Goal: Transaction & Acquisition: Book appointment/travel/reservation

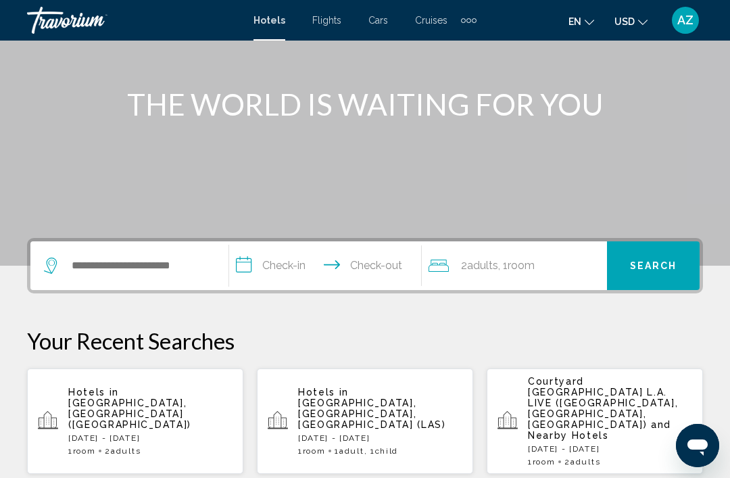
scroll to position [143, 0]
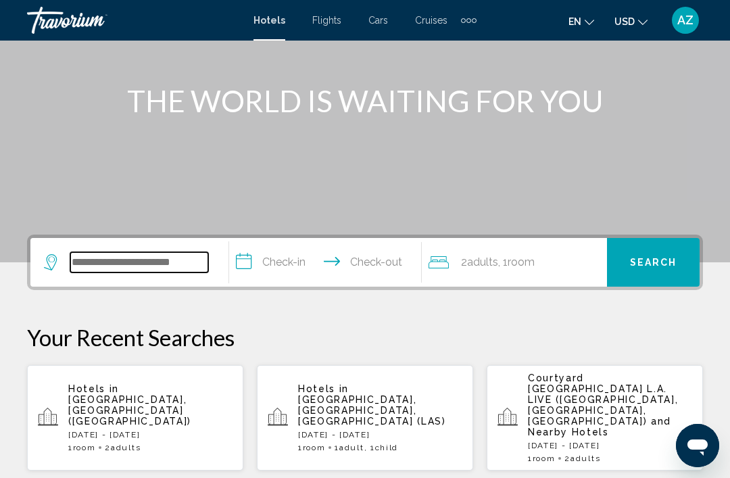
click at [122, 266] on input "Search widget" at bounding box center [139, 262] width 138 height 20
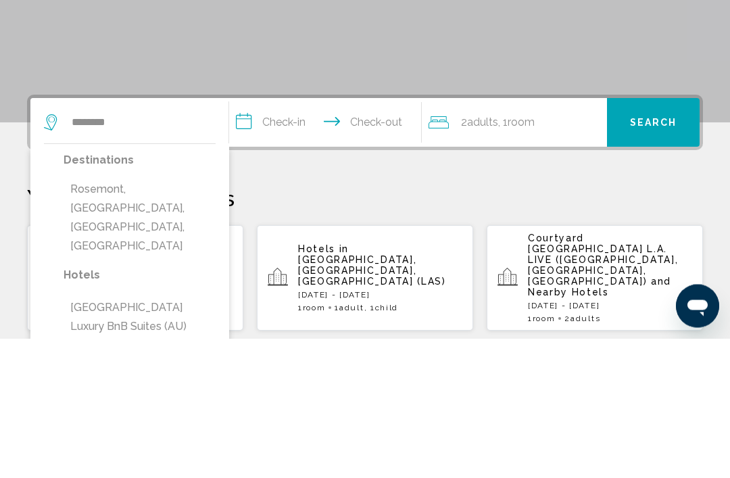
click at [160, 316] on button "Rosemont, Chicago, IL, United States" at bounding box center [140, 357] width 152 height 82
type input "**********"
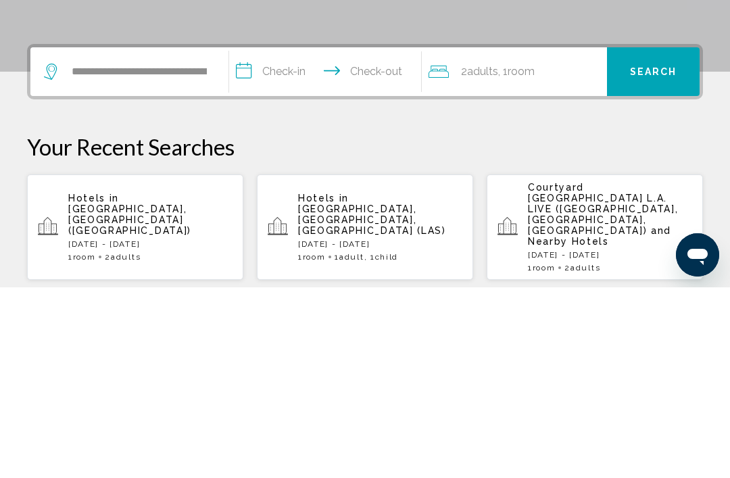
click at [293, 238] on input "**********" at bounding box center [327, 264] width 197 height 53
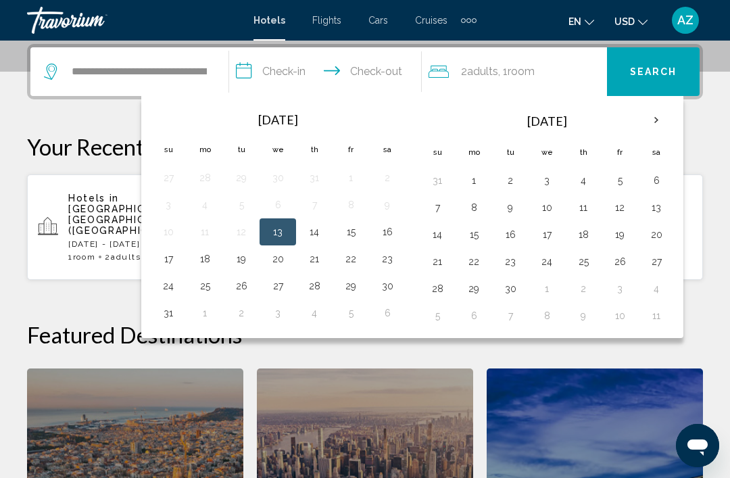
click at [615, 178] on button "5" at bounding box center [620, 180] width 22 height 19
click at [437, 208] on button "7" at bounding box center [438, 207] width 22 height 19
type input "**********"
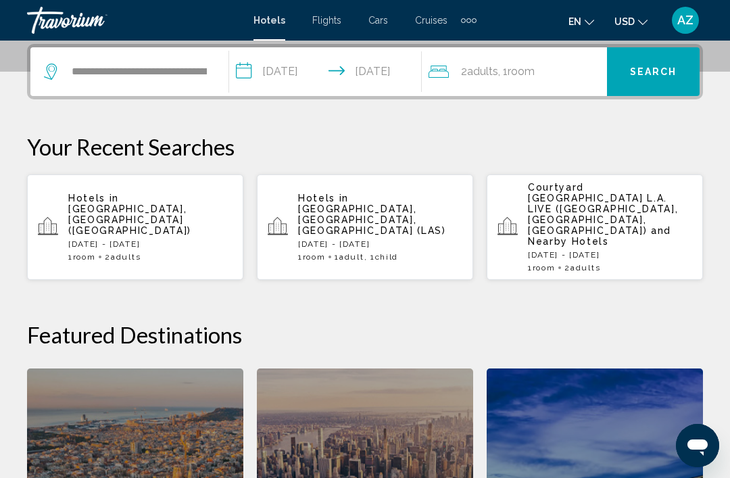
click at [569, 82] on div "2 Adult Adults , 1 Room rooms" at bounding box center [518, 71] width 178 height 49
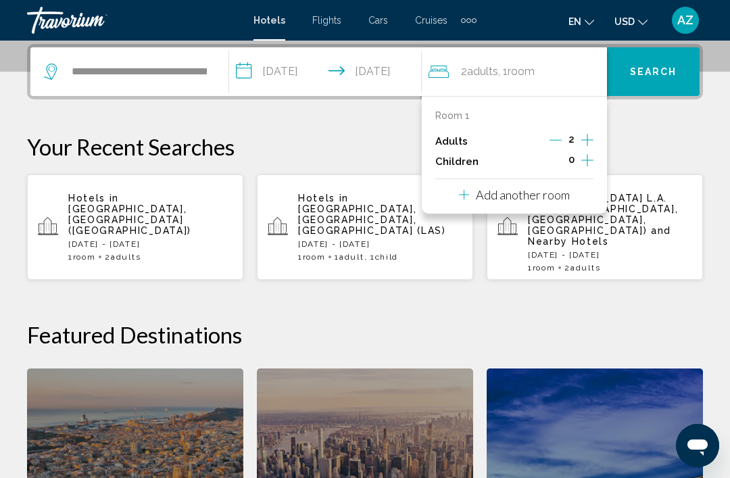
click at [558, 135] on icon "Decrement adults" at bounding box center [556, 140] width 12 height 12
click at [588, 159] on icon "Increment children" at bounding box center [587, 160] width 12 height 12
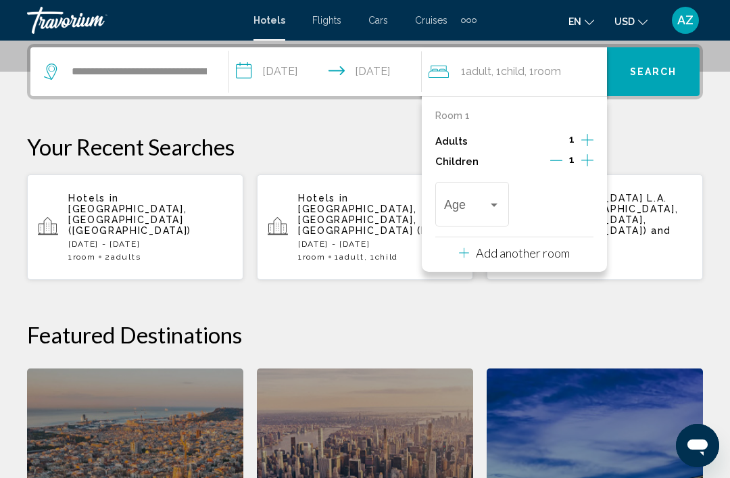
click at [479, 204] on span "Travelers: 1 adult, 1 child" at bounding box center [466, 208] width 44 height 14
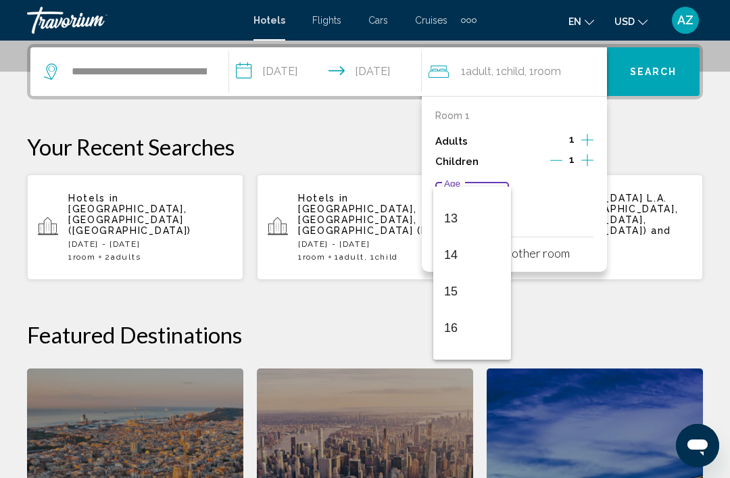
scroll to position [460, 0]
click at [476, 219] on span "13" at bounding box center [472, 219] width 56 height 37
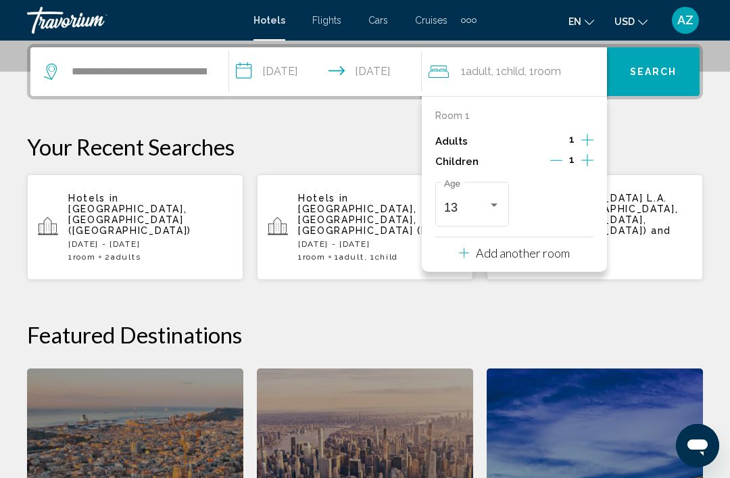
click at [648, 74] on span "Search" at bounding box center [653, 72] width 47 height 11
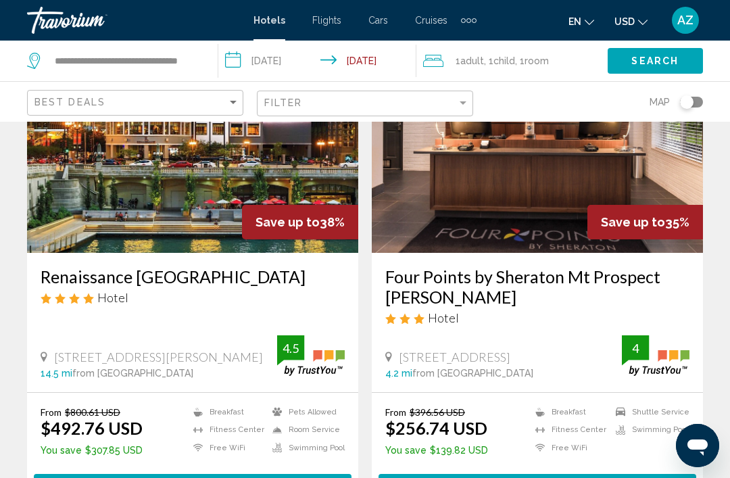
scroll to position [1620, 0]
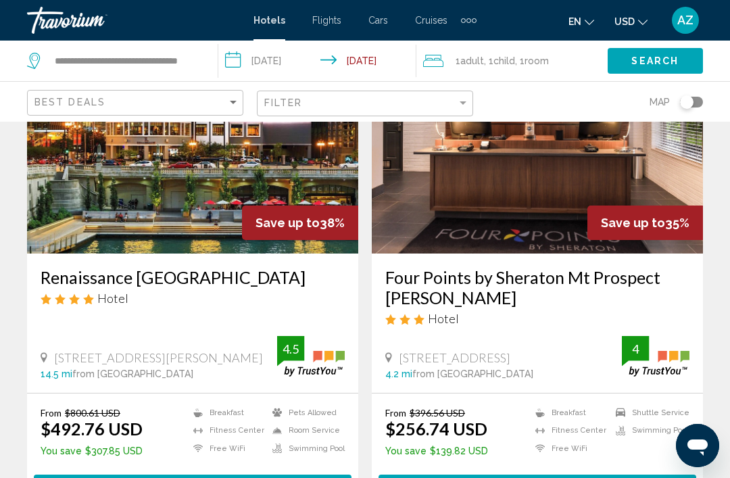
click at [550, 214] on img "Main content" at bounding box center [537, 145] width 331 height 216
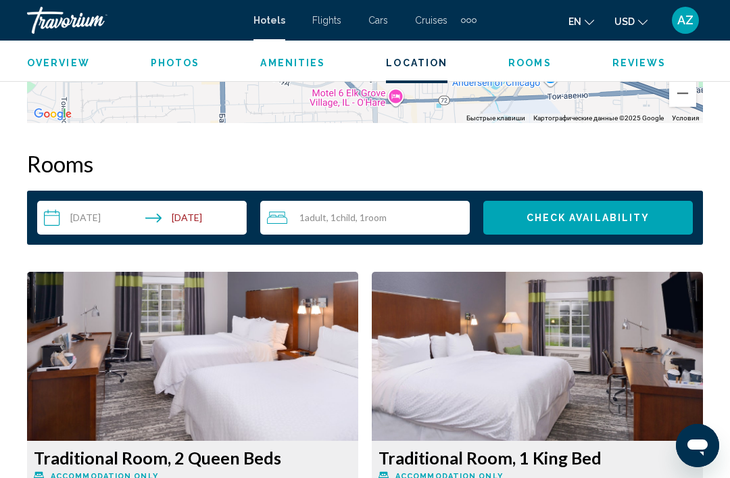
scroll to position [1877, 0]
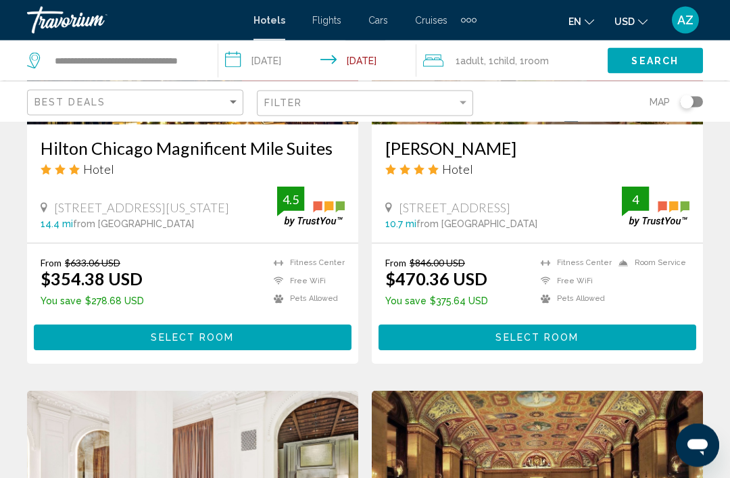
scroll to position [765, 0]
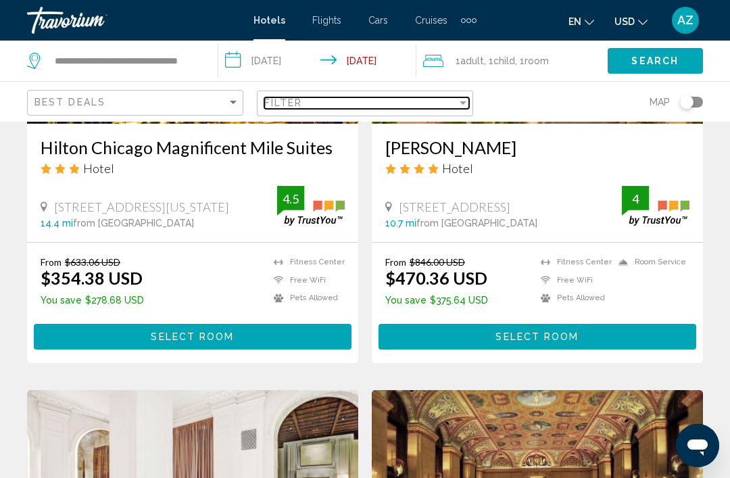
click at [448, 97] on div "Filter" at bounding box center [360, 102] width 193 height 11
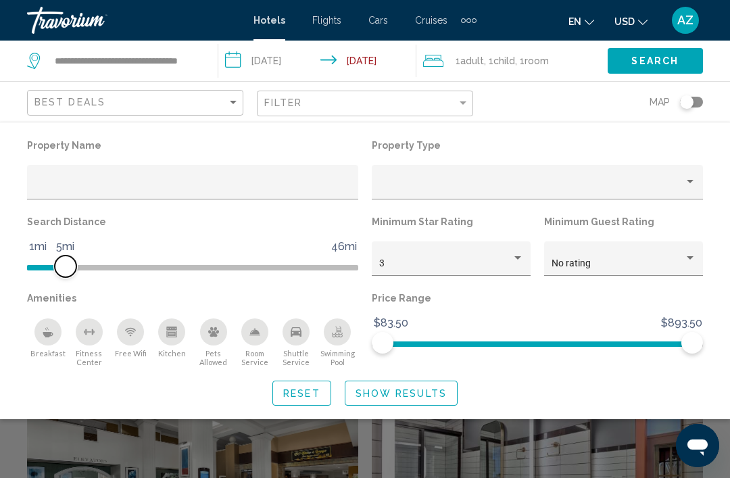
scroll to position [805, 0]
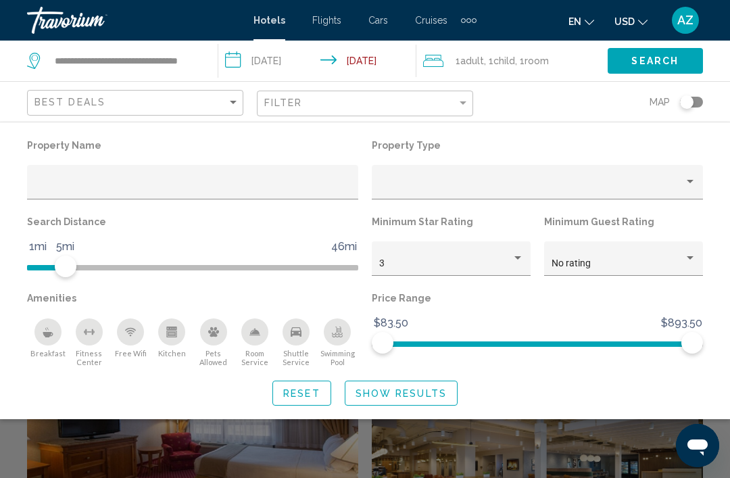
click at [650, 58] on span "Search" at bounding box center [654, 61] width 47 height 11
click at [437, 385] on button "Show Results" at bounding box center [401, 393] width 113 height 25
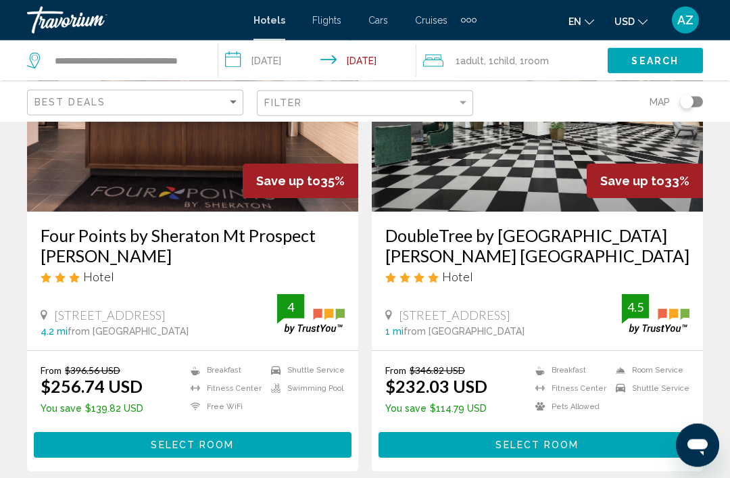
scroll to position [140, 0]
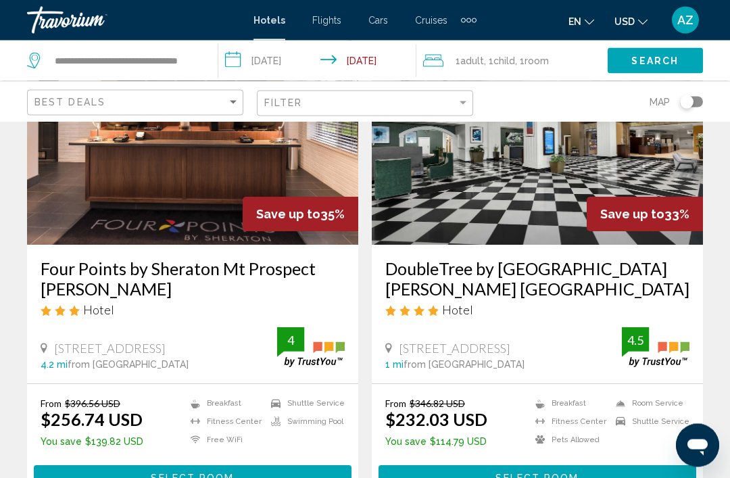
click at [293, 177] on img "Main content" at bounding box center [192, 137] width 331 height 216
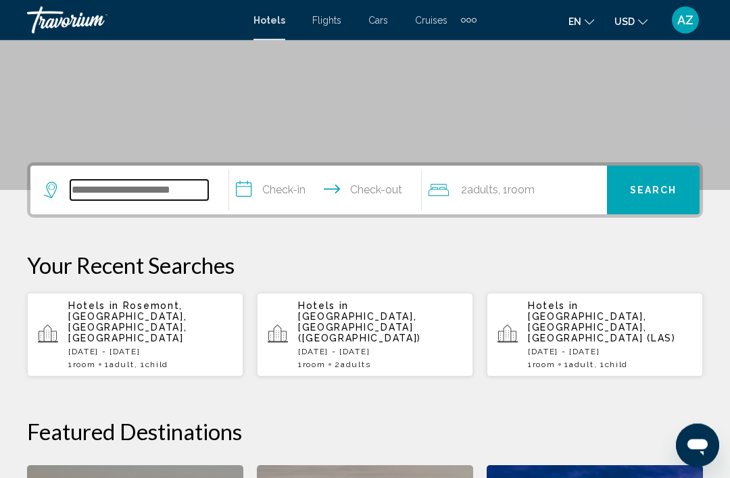
click at [135, 189] on input "Search widget" at bounding box center [139, 191] width 138 height 20
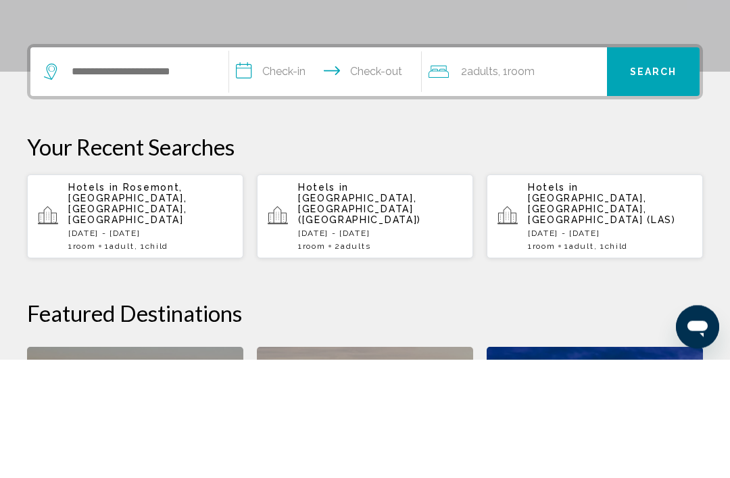
click at [201, 301] on p "Hotels in Rosemont, Chicago, IL, United States" at bounding box center [150, 322] width 164 height 43
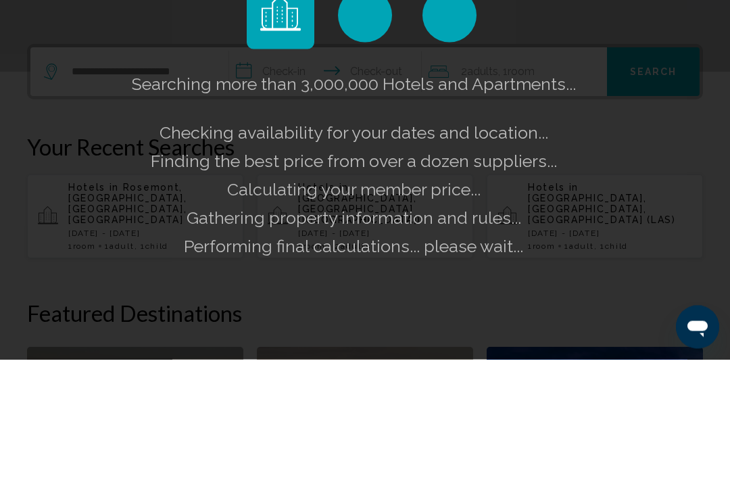
scroll to position [334, 0]
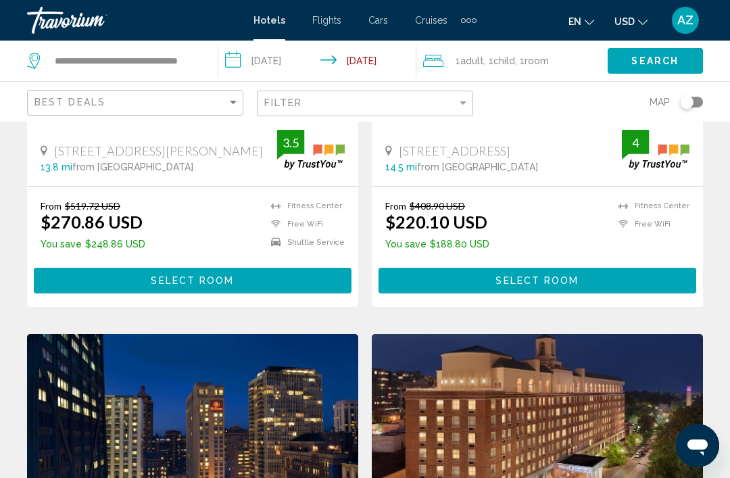
scroll to position [329, 0]
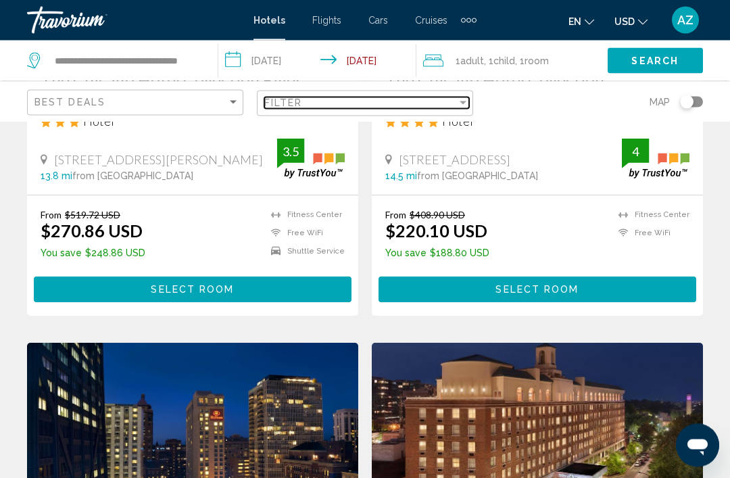
click at [437, 103] on div "Filter" at bounding box center [360, 102] width 193 height 11
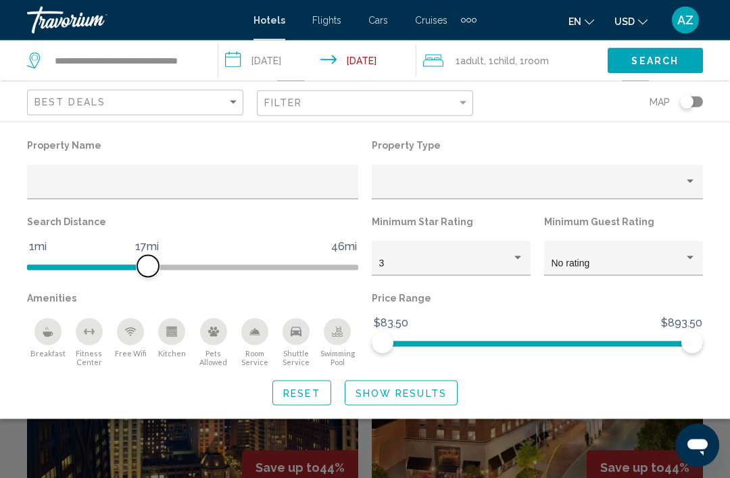
scroll to position [384, 0]
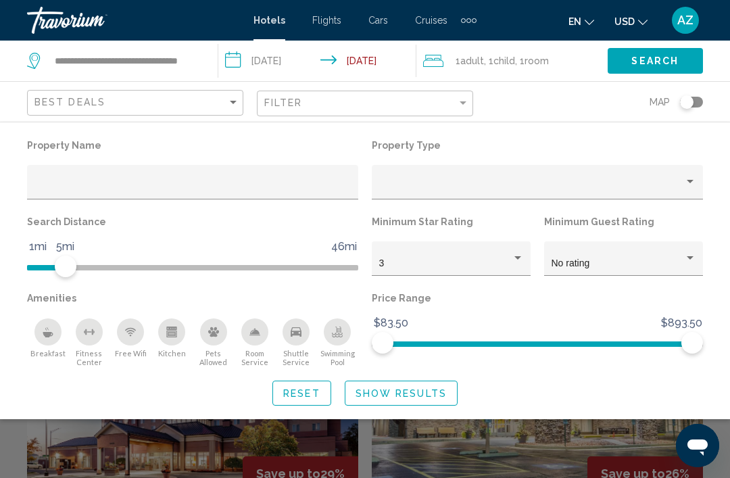
click at [652, 59] on span "Search" at bounding box center [654, 61] width 47 height 11
click at [414, 391] on span "Show Results" at bounding box center [401, 393] width 91 height 11
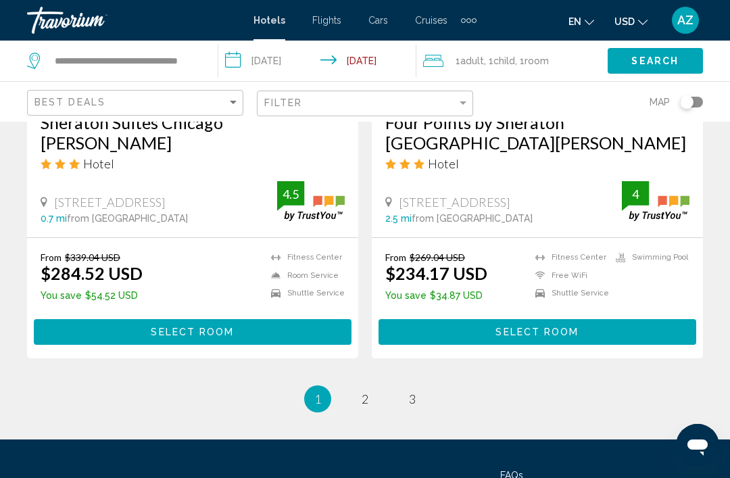
scroll to position [2826, 0]
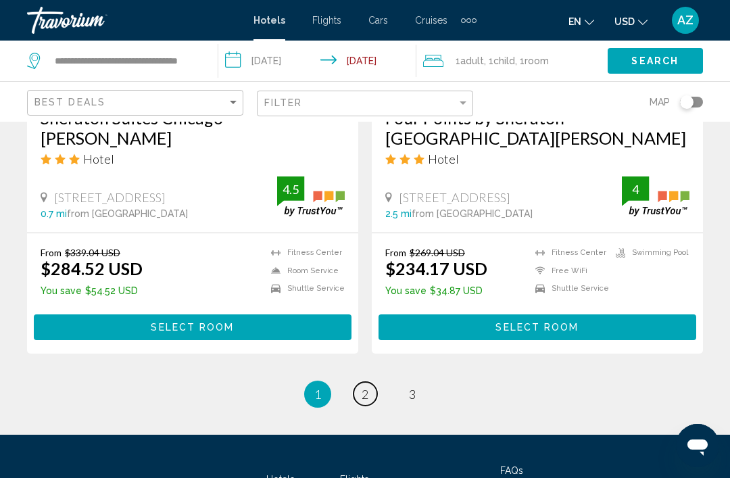
click at [371, 382] on link "page 2" at bounding box center [366, 394] width 24 height 24
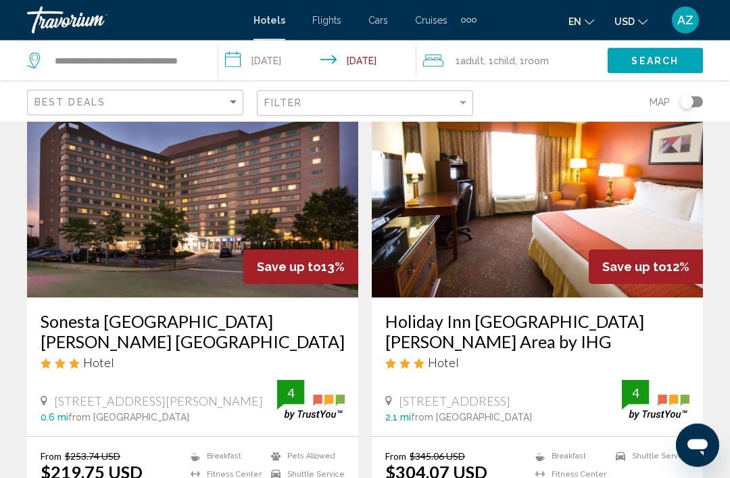
scroll to position [88, 0]
click at [288, 205] on img "Main content" at bounding box center [192, 189] width 331 height 216
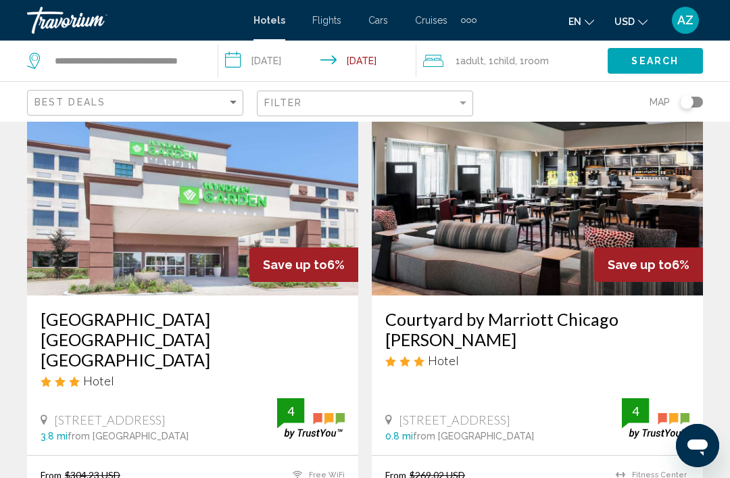
scroll to position [1615, 0]
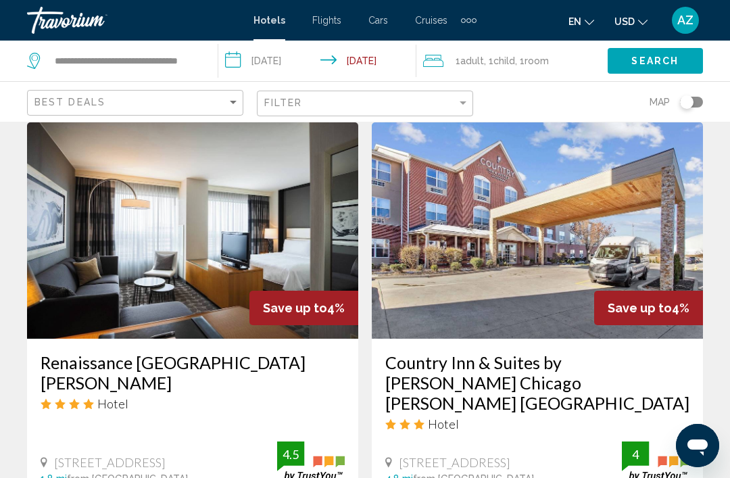
scroll to position [2601, 0]
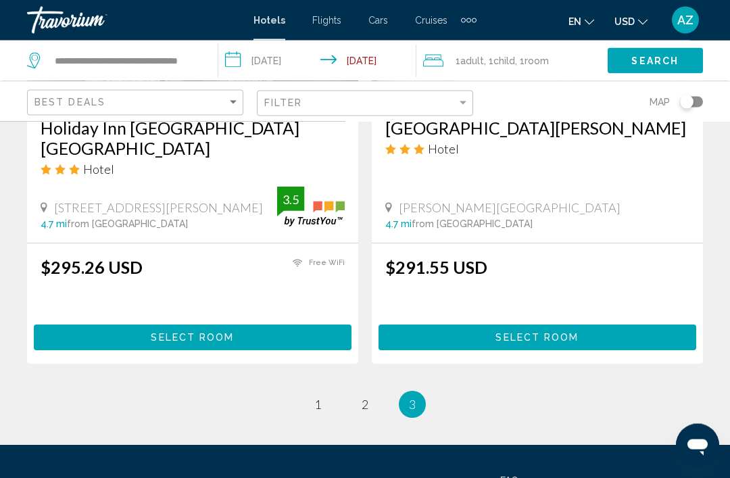
scroll to position [2775, 0]
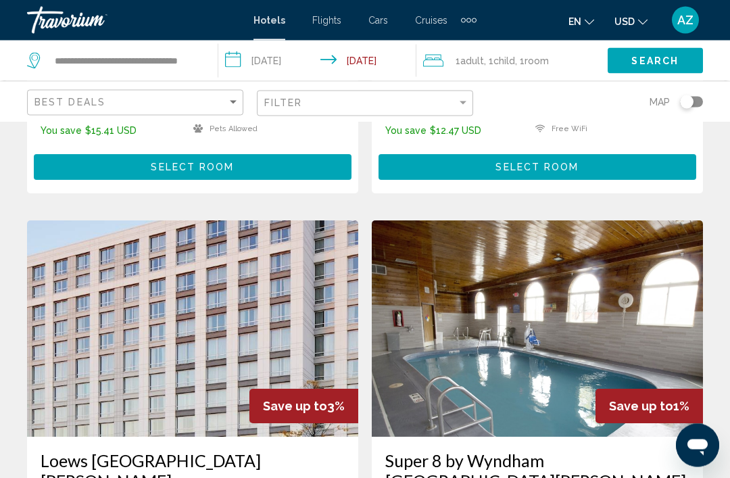
scroll to position [0, 0]
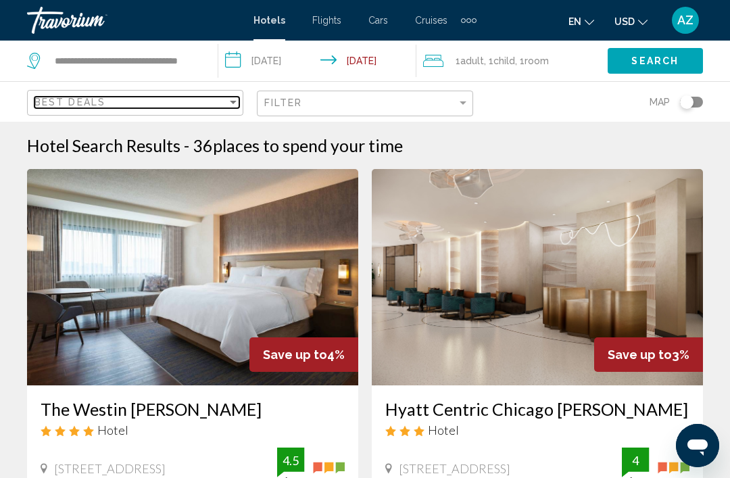
click at [214, 99] on div "Best Deals" at bounding box center [130, 102] width 193 height 11
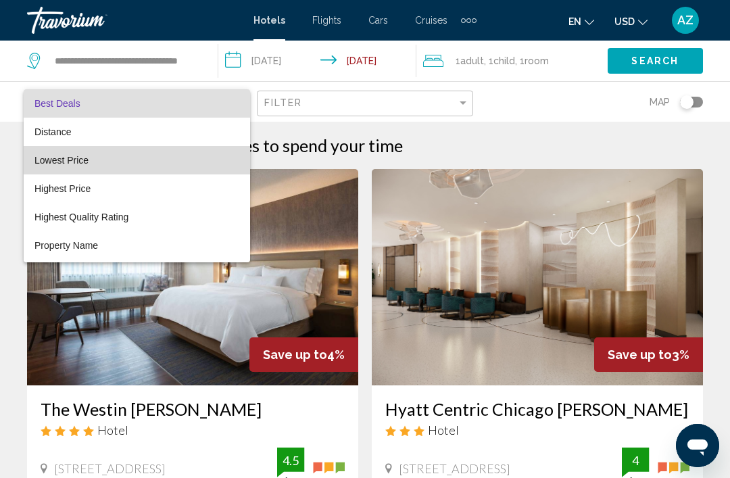
click at [181, 166] on span "Lowest Price" at bounding box center [136, 160] width 205 height 28
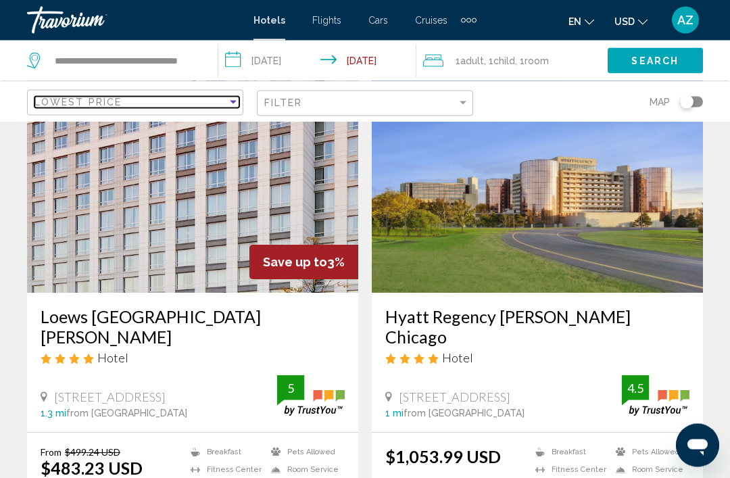
scroll to position [2823, 0]
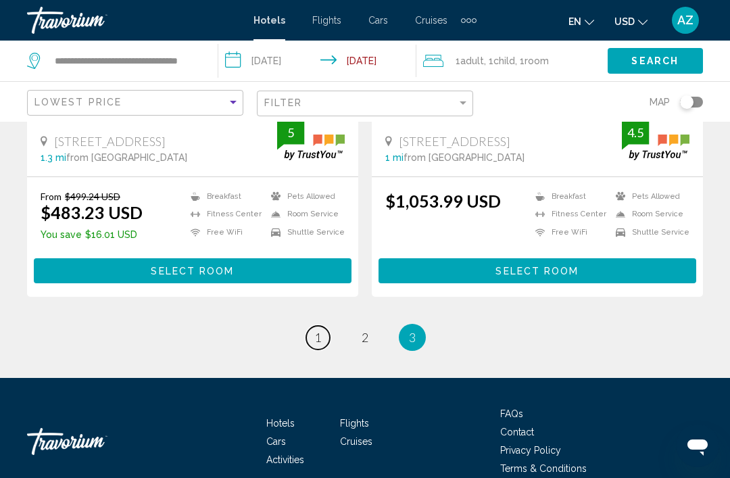
click at [316, 330] on span "1" at bounding box center [317, 337] width 7 height 15
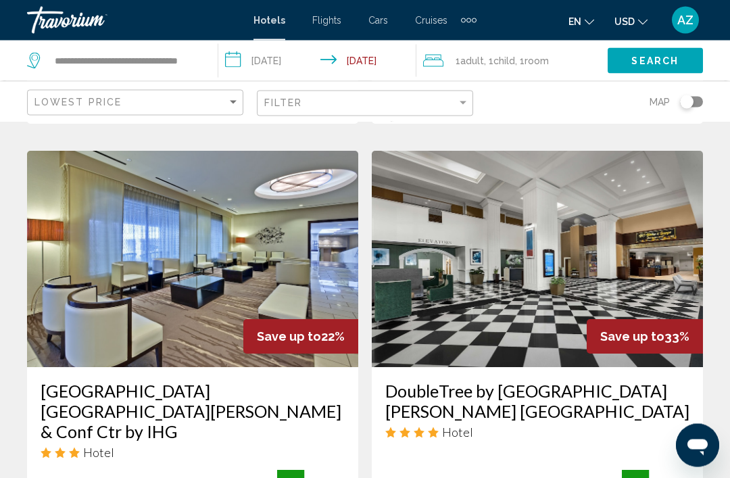
scroll to position [525, 0]
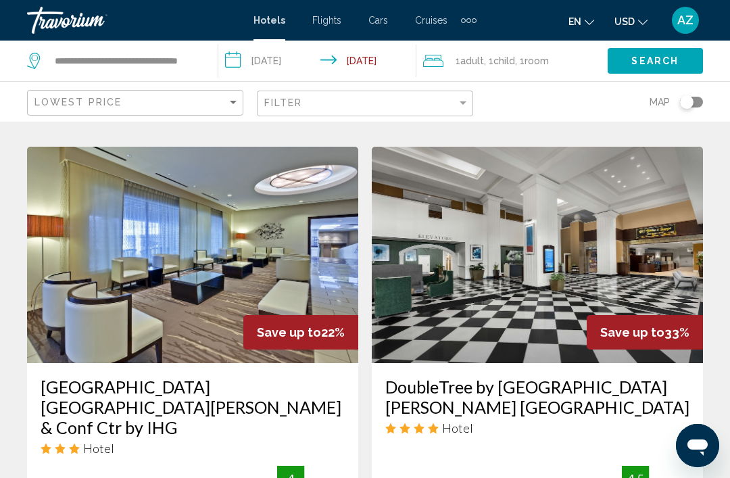
click at [237, 377] on h3 "[GEOGRAPHIC_DATA] [GEOGRAPHIC_DATA][PERSON_NAME] & Conf Ctr by IHG" at bounding box center [193, 407] width 304 height 61
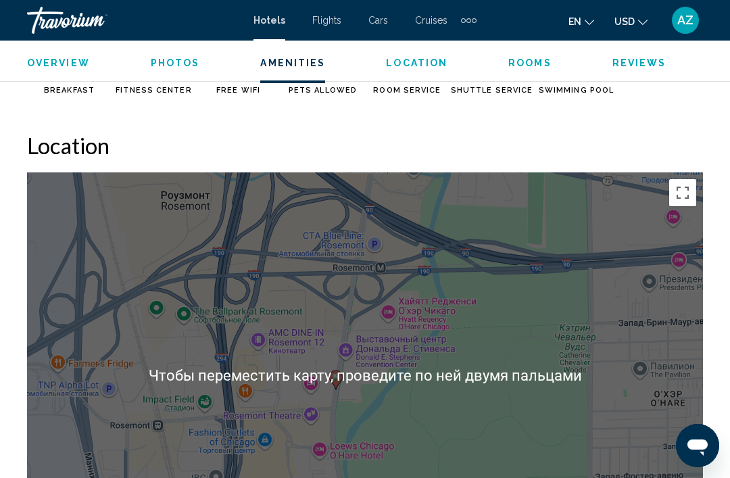
scroll to position [1419, 0]
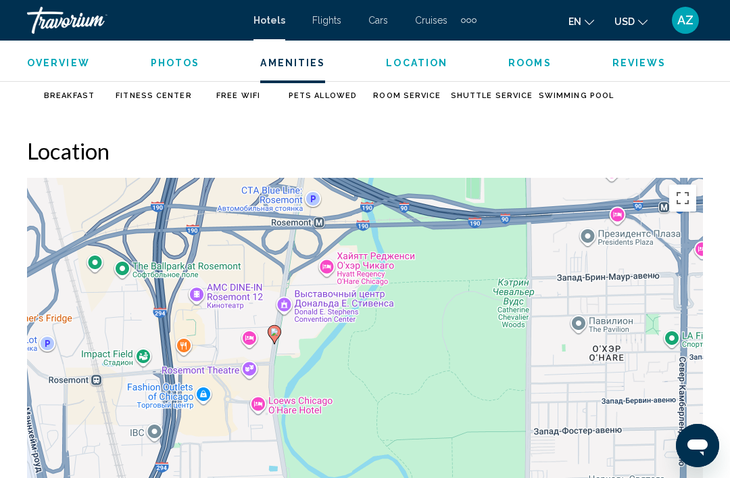
click at [677, 200] on button "Включить полноэкранный режим" at bounding box center [682, 198] width 27 height 27
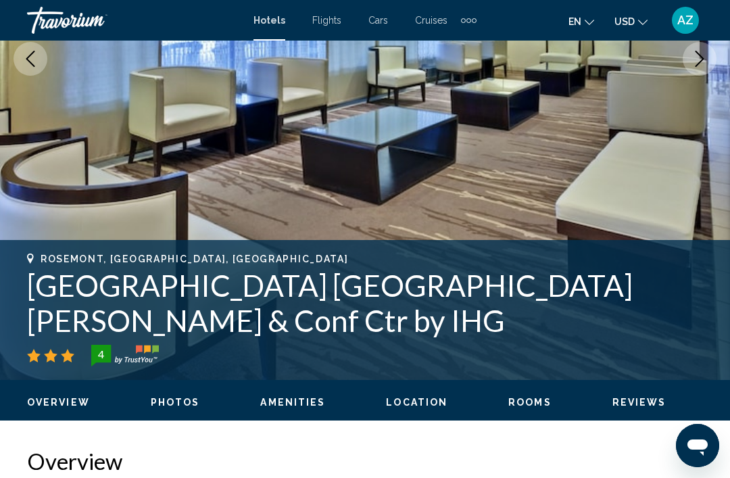
scroll to position [302, 0]
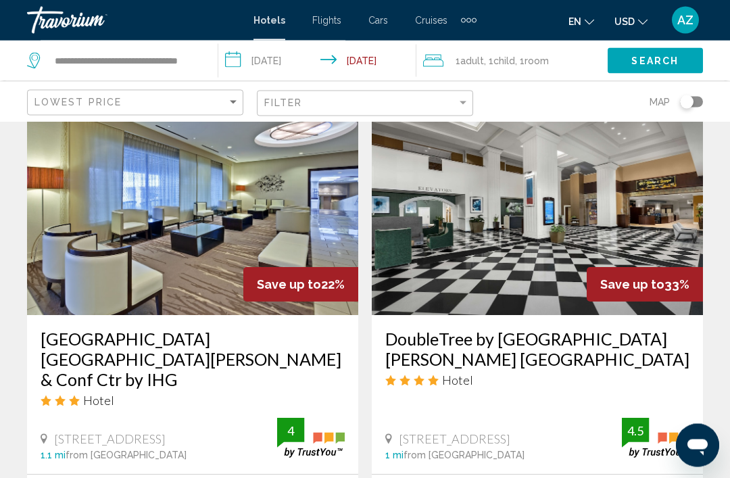
scroll to position [575, 0]
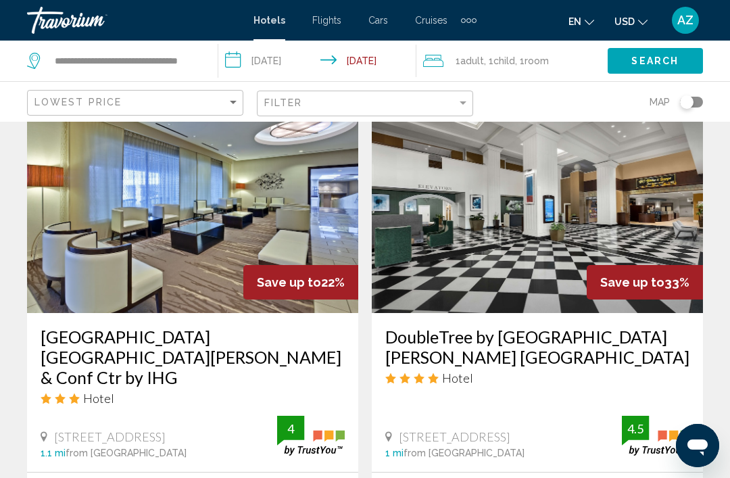
click at [473, 343] on h3 "DoubleTree by [GEOGRAPHIC_DATA][PERSON_NAME] [GEOGRAPHIC_DATA]" at bounding box center [537, 347] width 304 height 41
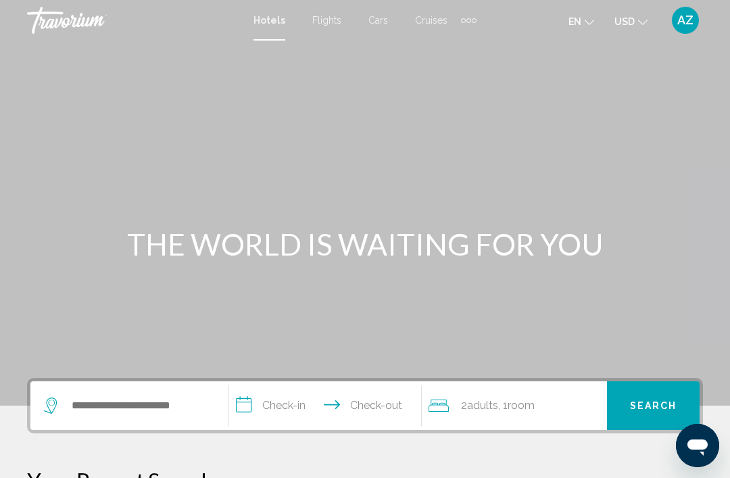
click at [431, 25] on span "Cruises" at bounding box center [431, 20] width 32 height 11
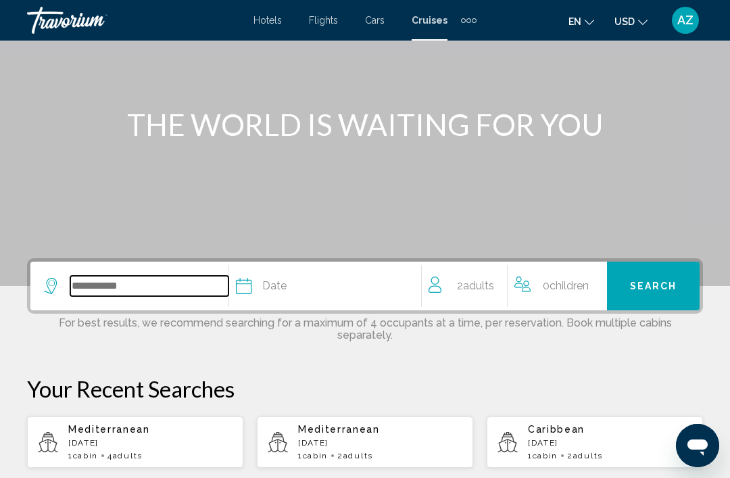
click at [128, 295] on input "Search widget" at bounding box center [149, 286] width 158 height 20
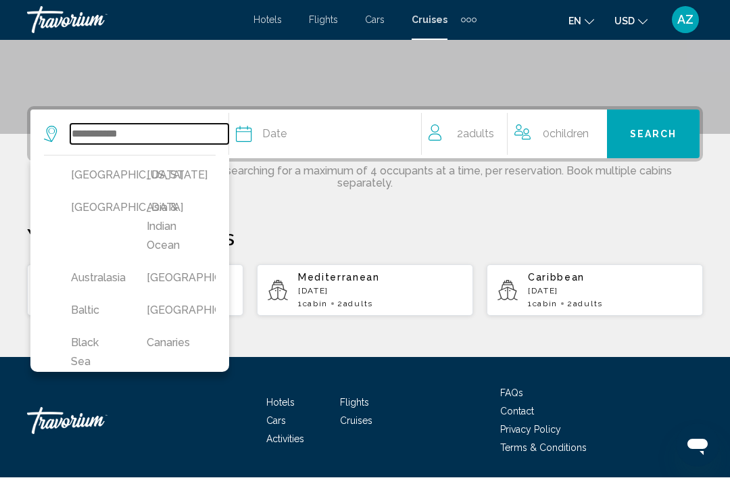
scroll to position [272, 0]
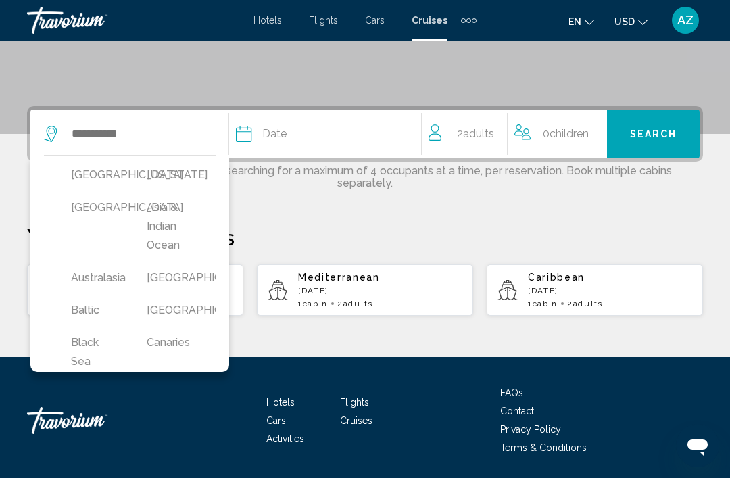
click at [183, 277] on button "Bahamas" at bounding box center [171, 278] width 62 height 26
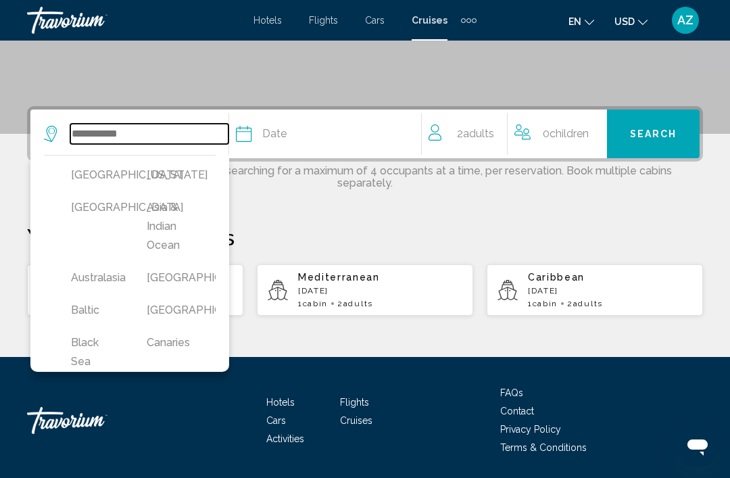
type input "*******"
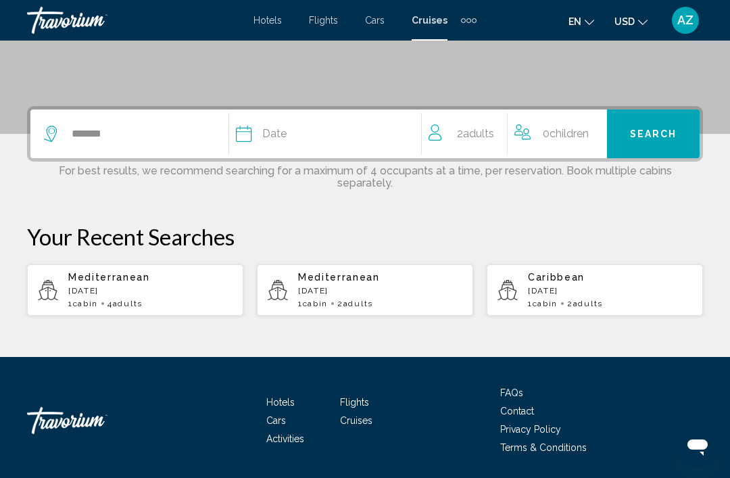
click at [334, 133] on div "Date" at bounding box center [328, 133] width 185 height 19
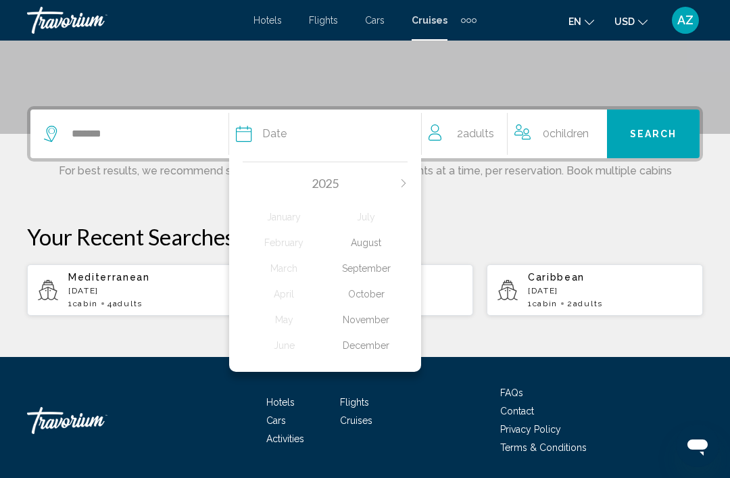
click at [377, 291] on div "October" at bounding box center [366, 294] width 82 height 24
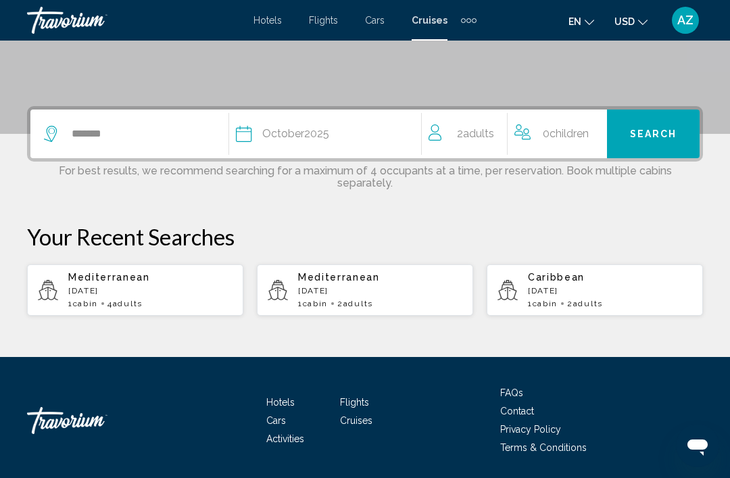
click at [381, 136] on div "Date October 2025" at bounding box center [328, 133] width 185 height 19
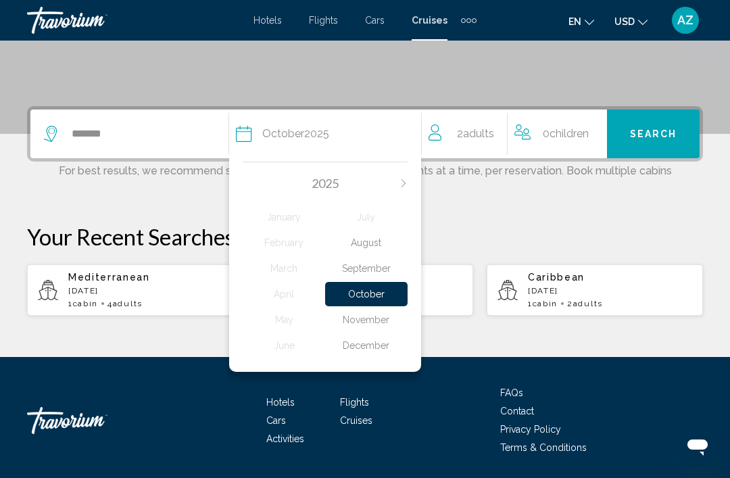
click at [395, 265] on div "September" at bounding box center [366, 268] width 82 height 24
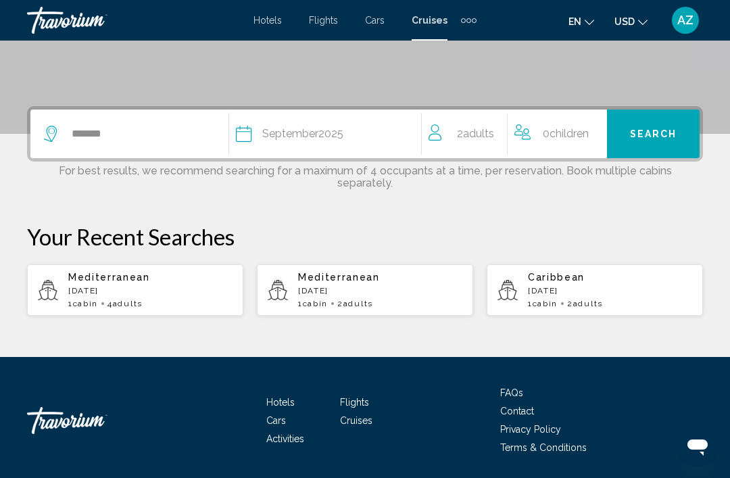
click at [484, 123] on div "2 Adult Adults" at bounding box center [468, 134] width 79 height 49
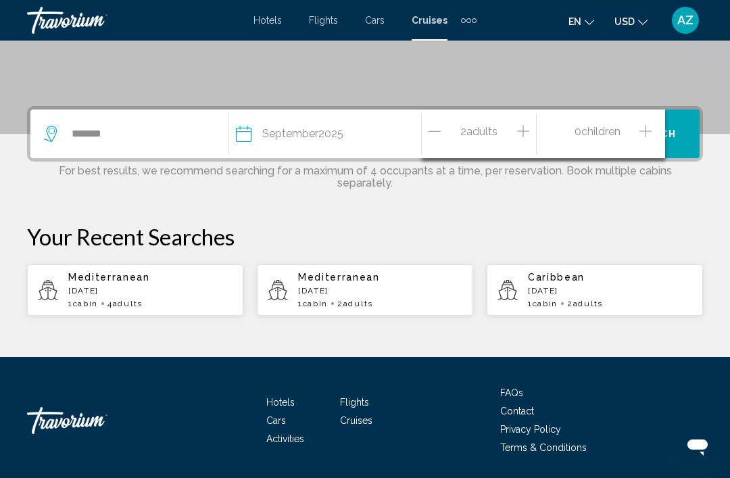
click at [431, 132] on icon "Decrement adults" at bounding box center [435, 131] width 12 height 16
click at [652, 132] on button "Increment children" at bounding box center [646, 134] width 12 height 24
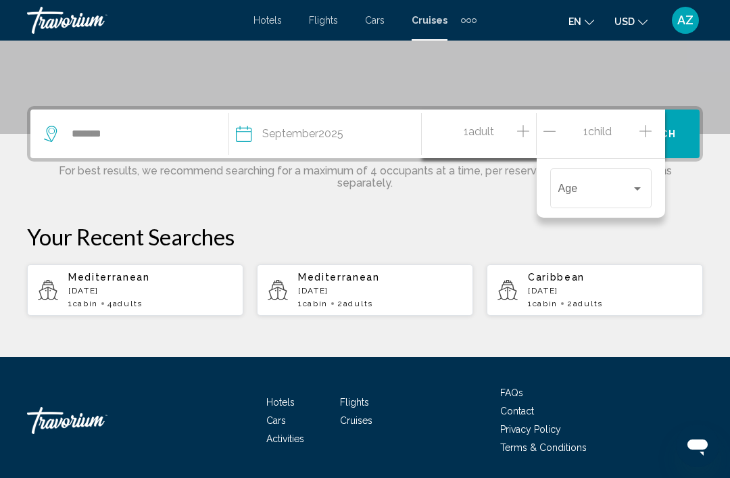
click at [616, 192] on span "Travelers: 1 adult, 1 child" at bounding box center [594, 191] width 73 height 12
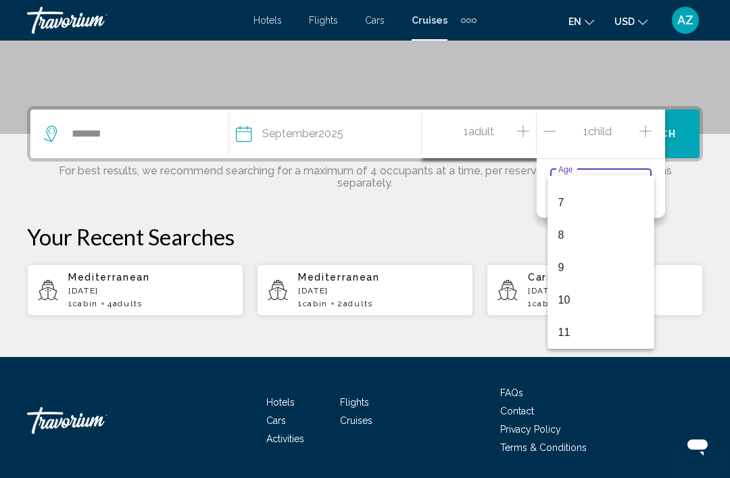
scroll to position [216, 0]
click at [524, 117] on div at bounding box center [365, 239] width 730 height 478
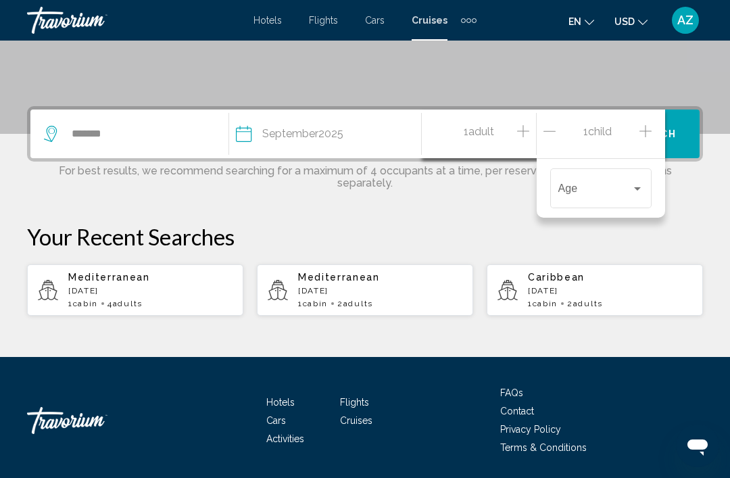
click at [519, 128] on icon "Increment adults" at bounding box center [523, 131] width 12 height 16
click at [554, 126] on icon "Decrement children" at bounding box center [550, 131] width 12 height 16
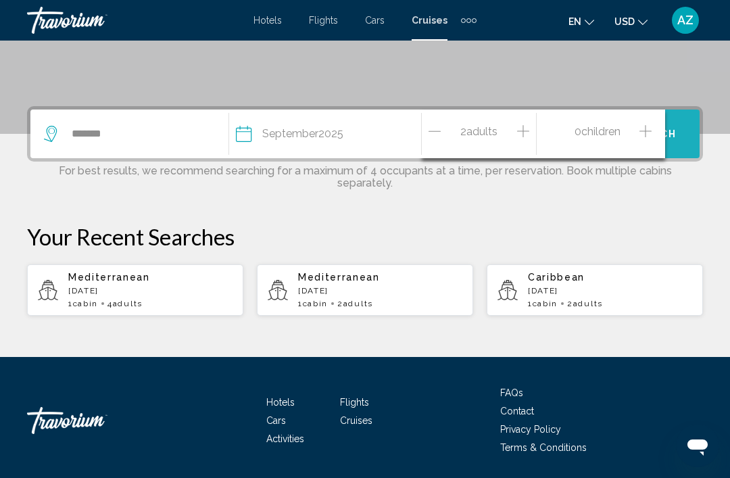
click at [686, 126] on button "Search" at bounding box center [653, 134] width 93 height 49
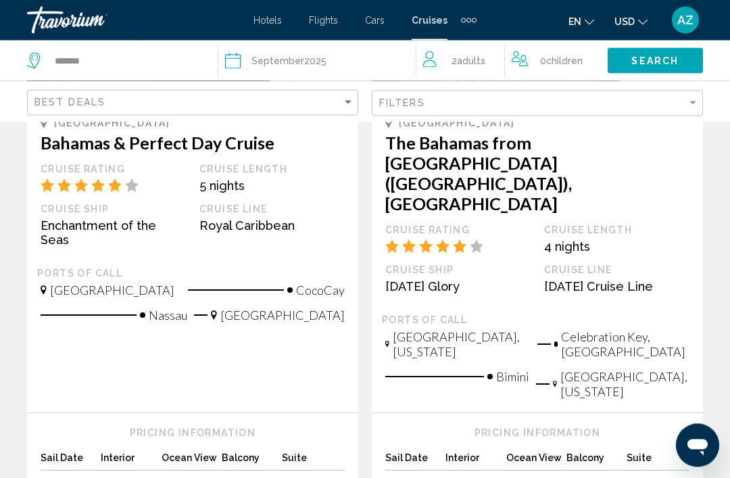
scroll to position [940, 0]
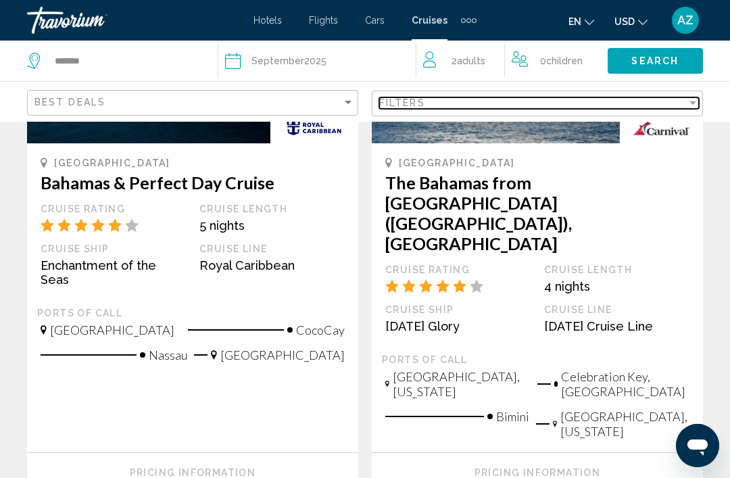
click at [644, 101] on div "Filters" at bounding box center [533, 102] width 308 height 11
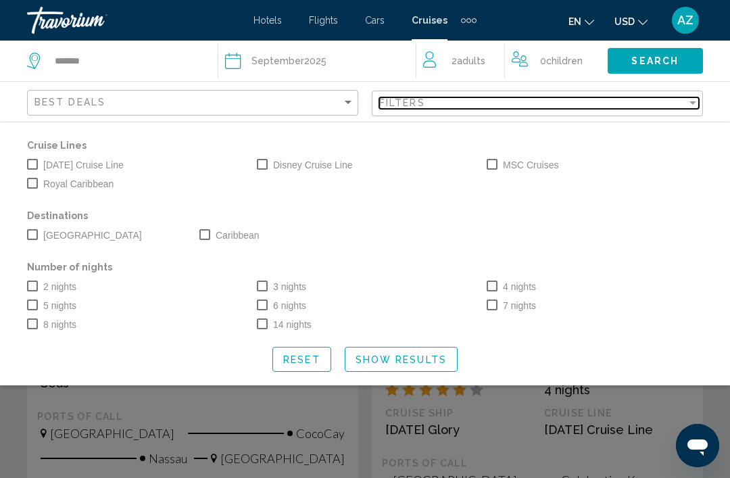
scroll to position [835, 0]
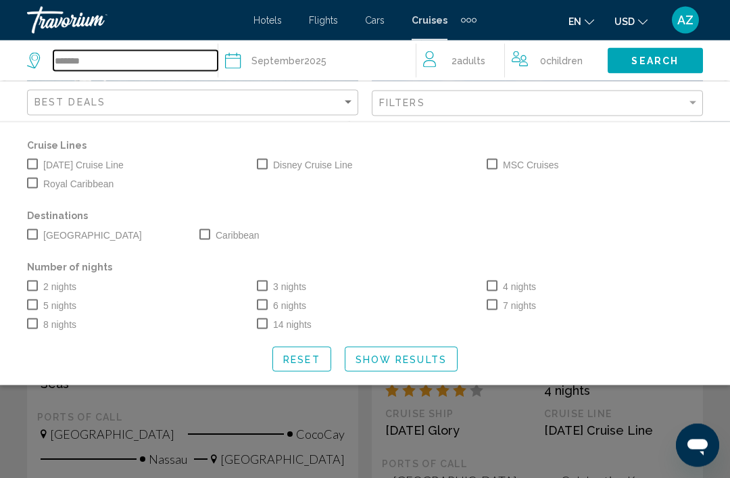
click at [189, 55] on input "*******" at bounding box center [135, 61] width 164 height 20
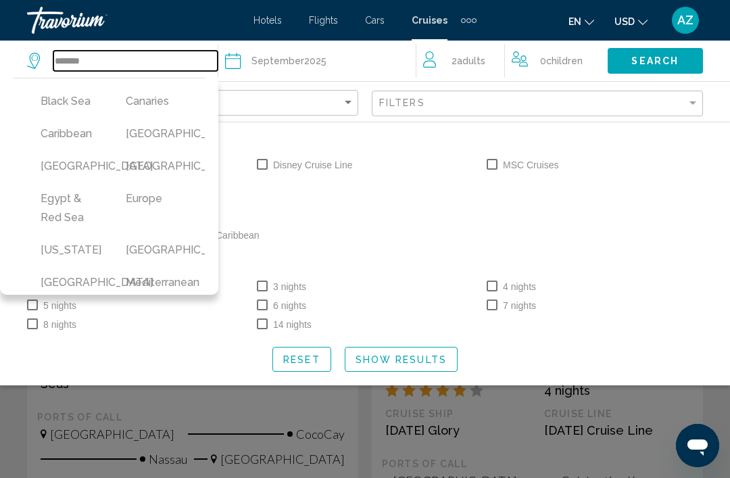
scroll to position [165, 0]
click at [81, 135] on button "Caribbean" at bounding box center [70, 133] width 72 height 26
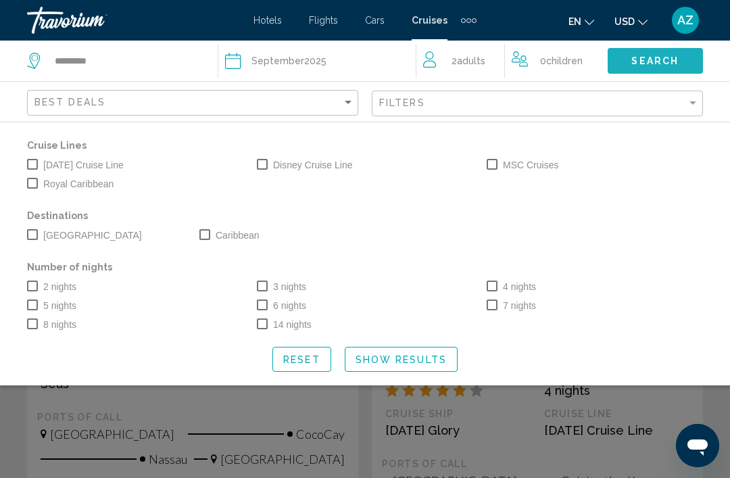
click at [681, 67] on button "Search" at bounding box center [655, 60] width 95 height 25
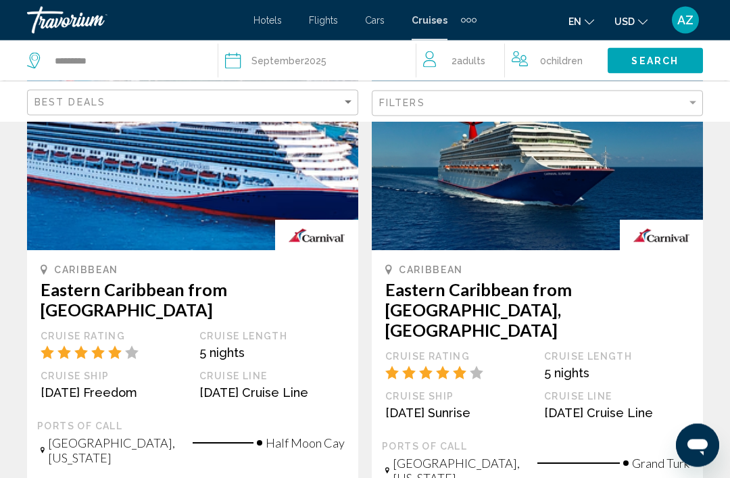
scroll to position [900, 0]
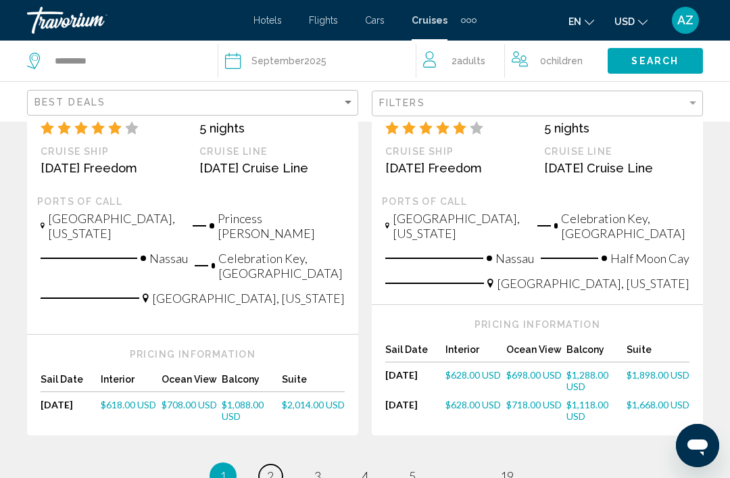
click at [263, 464] on link "page 2" at bounding box center [271, 476] width 24 height 24
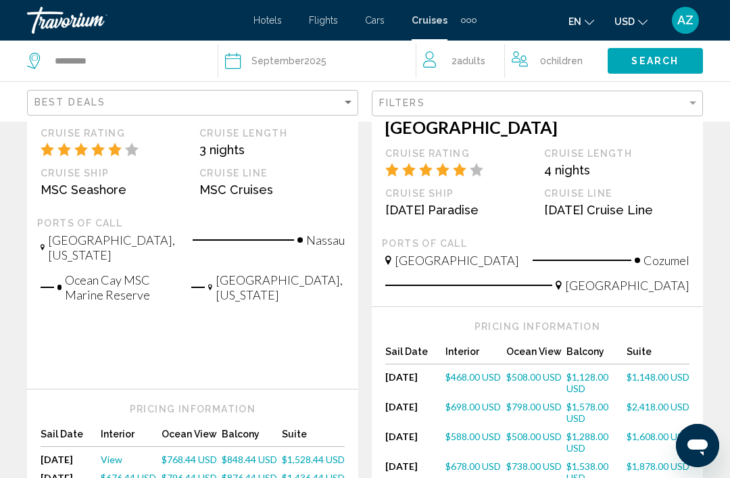
scroll to position [353, 0]
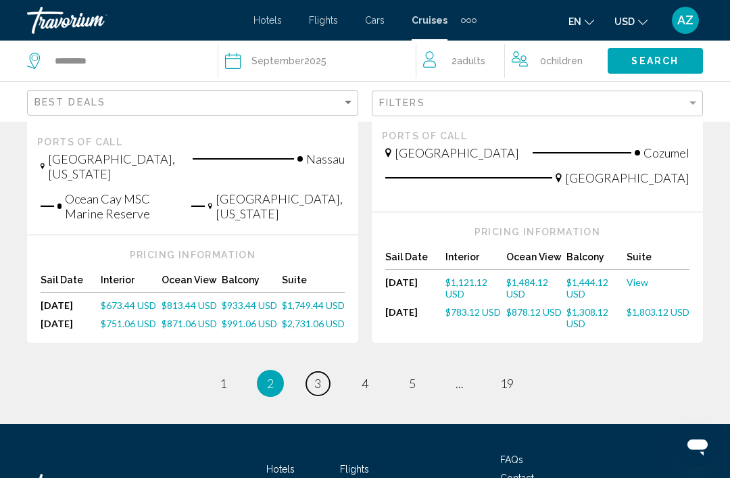
click at [315, 376] on span "3" at bounding box center [317, 383] width 7 height 15
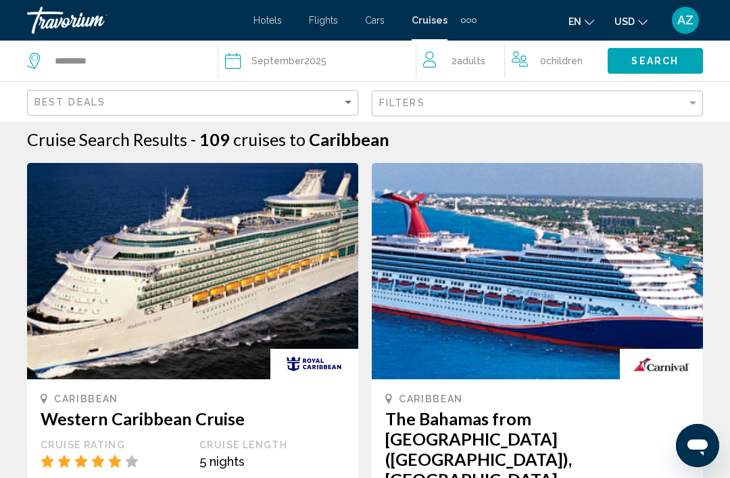
scroll to position [24, 0]
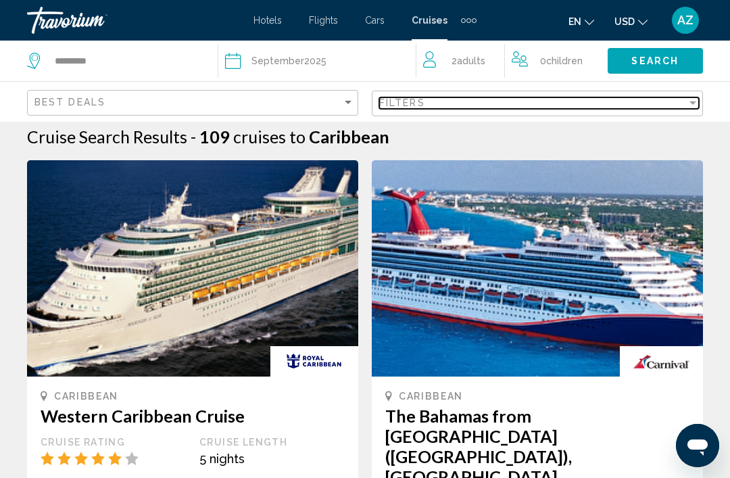
click at [562, 99] on div "Filters" at bounding box center [533, 102] width 308 height 11
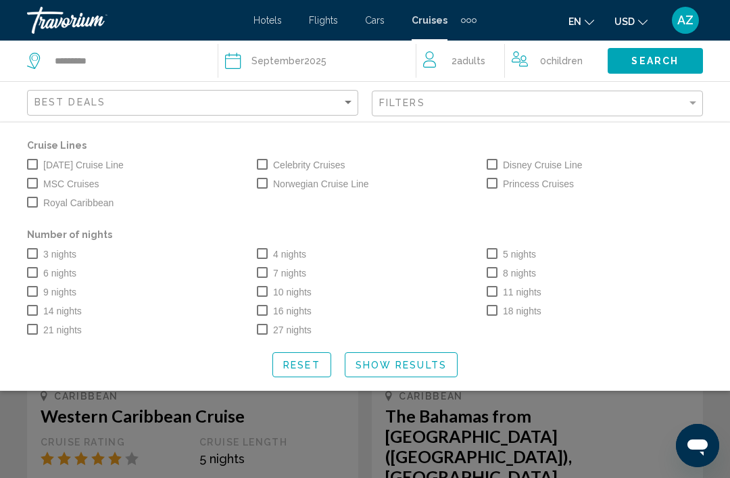
click at [36, 253] on span "Search widget" at bounding box center [32, 253] width 11 height 11
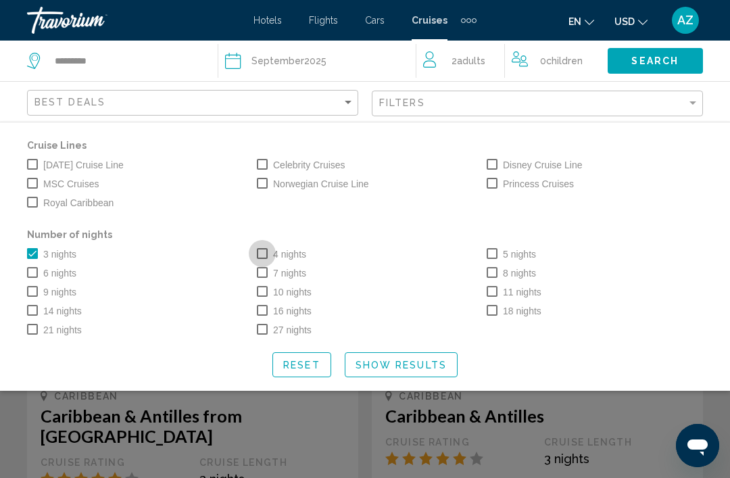
click at [270, 250] on label "4 nights" at bounding box center [281, 254] width 49 height 16
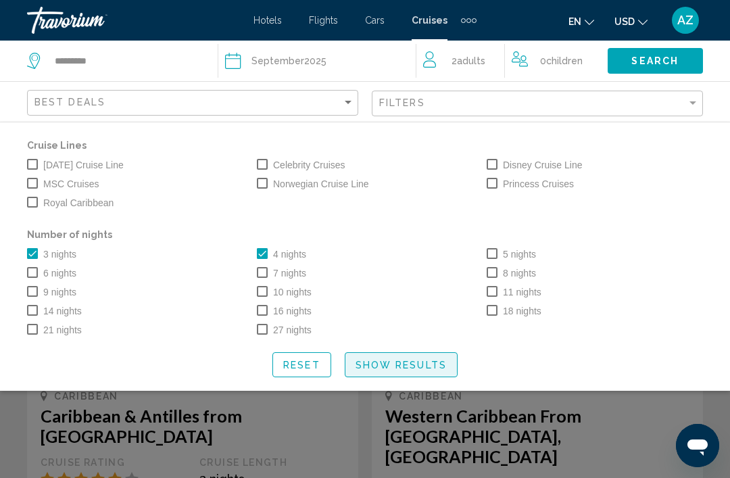
click at [401, 364] on span "Show Results" at bounding box center [401, 365] width 91 height 11
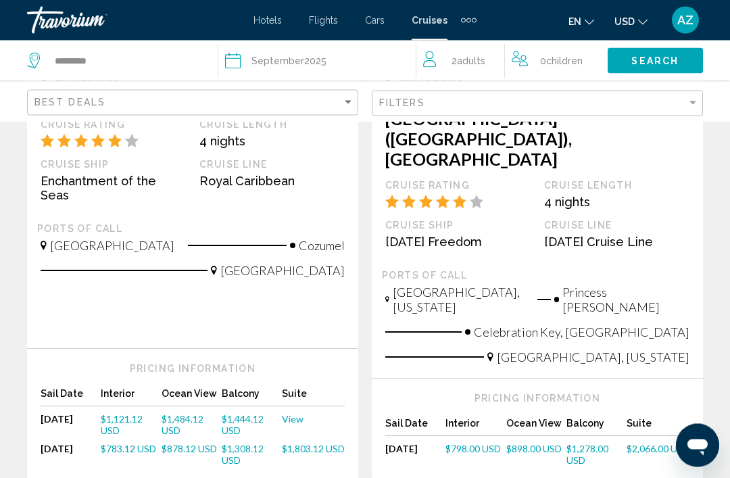
scroll to position [1655, 0]
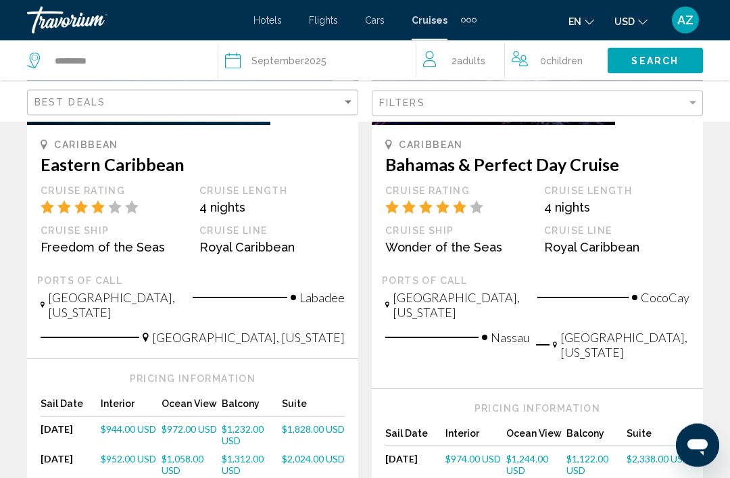
scroll to position [1511, 0]
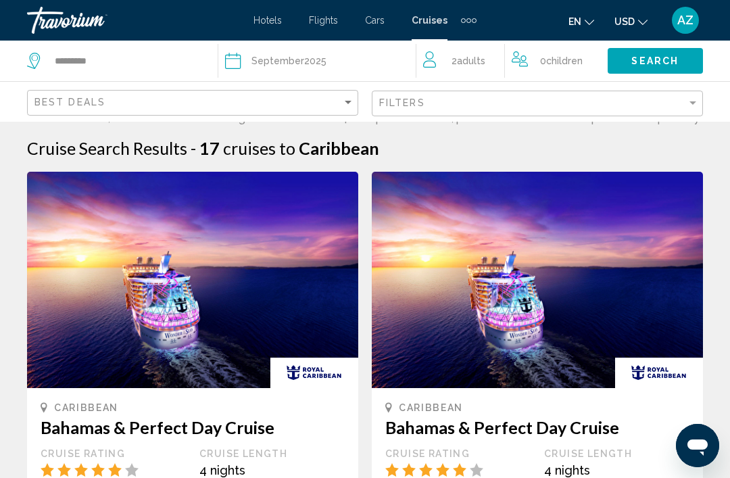
scroll to position [14, 0]
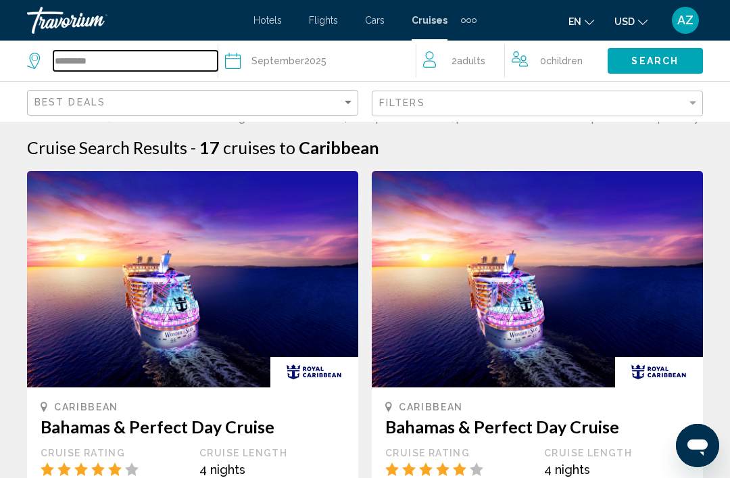
click at [89, 51] on input "*********" at bounding box center [135, 61] width 164 height 20
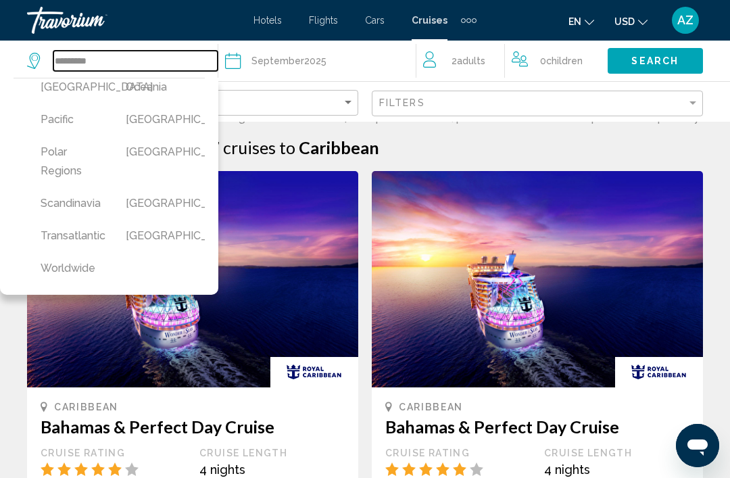
scroll to position [454, 0]
click at [62, 100] on button "North America" at bounding box center [70, 87] width 72 height 26
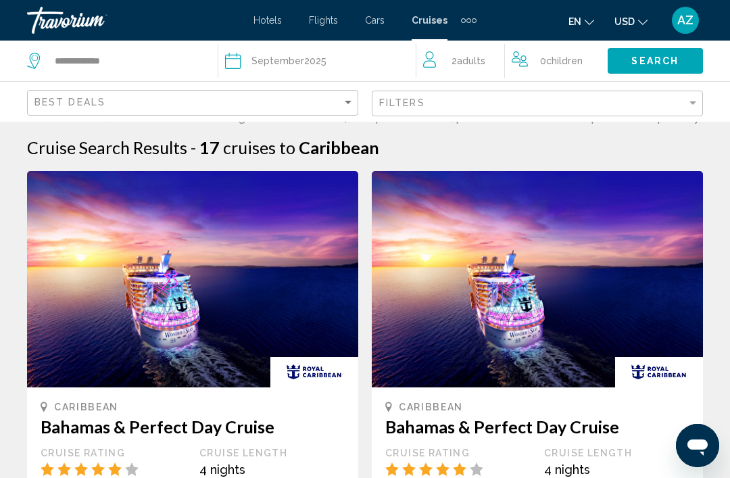
click at [661, 57] on span "Search" at bounding box center [654, 61] width 47 height 11
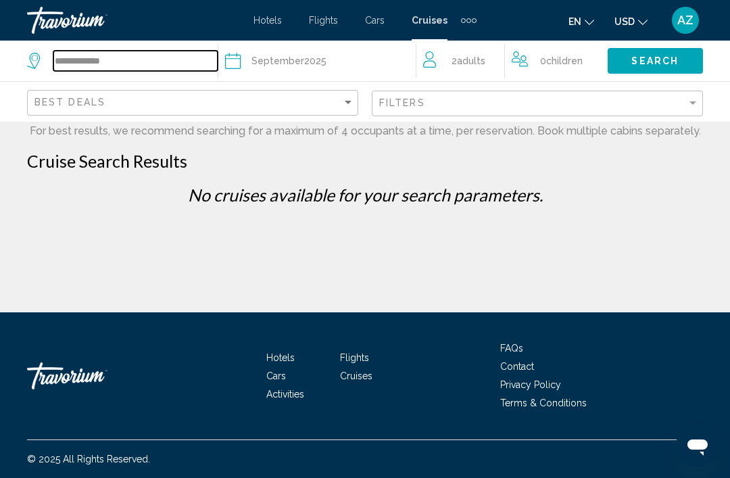
click at [81, 55] on input "**********" at bounding box center [135, 61] width 164 height 20
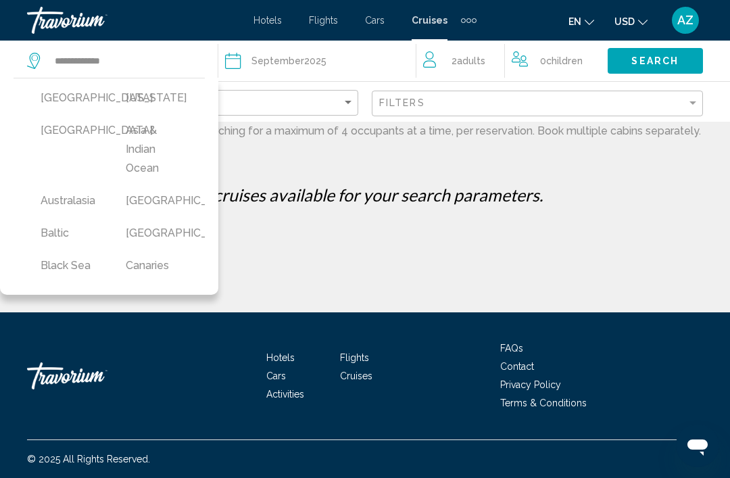
click at [162, 195] on button "Bahamas" at bounding box center [155, 201] width 72 height 26
type input "*******"
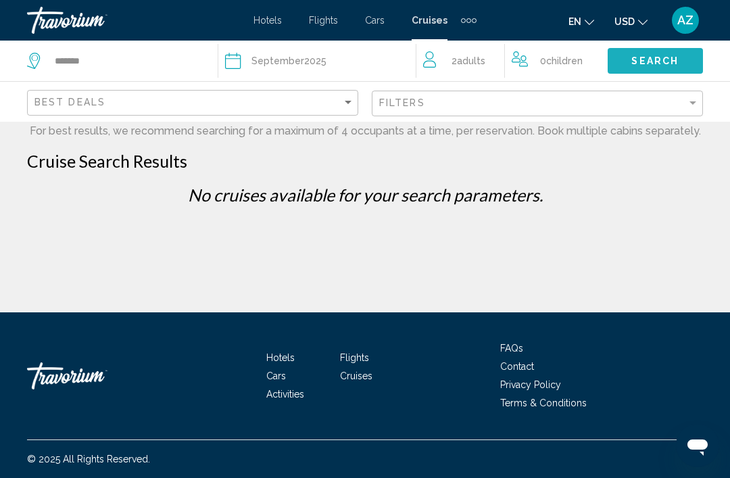
click at [659, 59] on span "Search" at bounding box center [654, 61] width 47 height 11
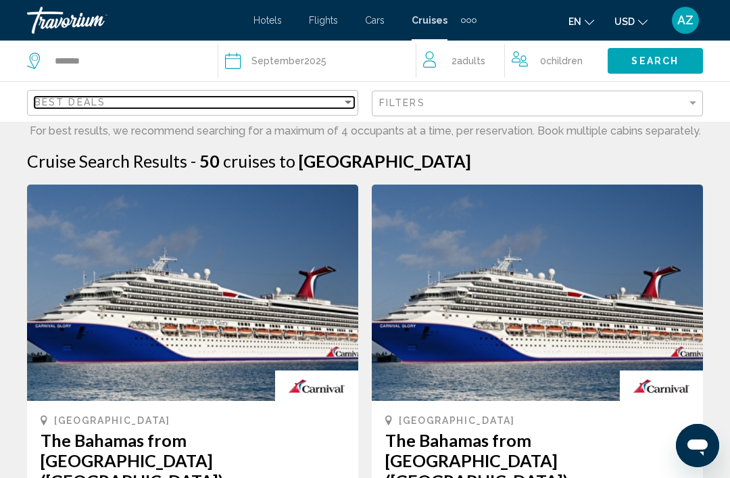
click at [337, 97] on div "Best Deals" at bounding box center [188, 102] width 308 height 11
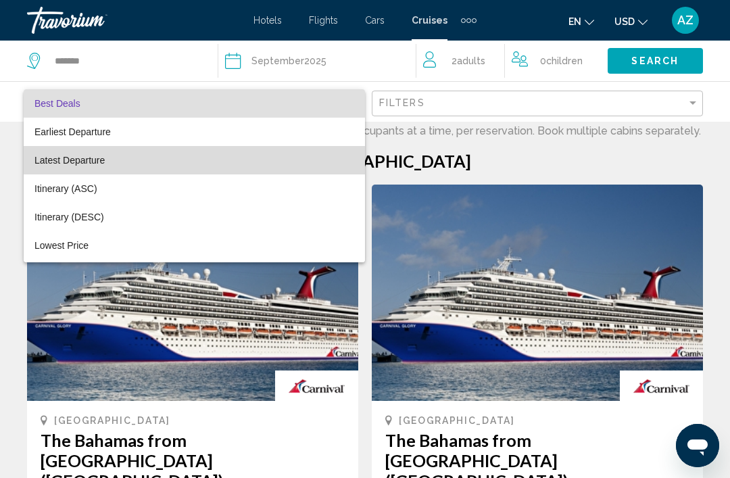
click at [245, 159] on span "Latest Departure" at bounding box center [194, 160] width 320 height 28
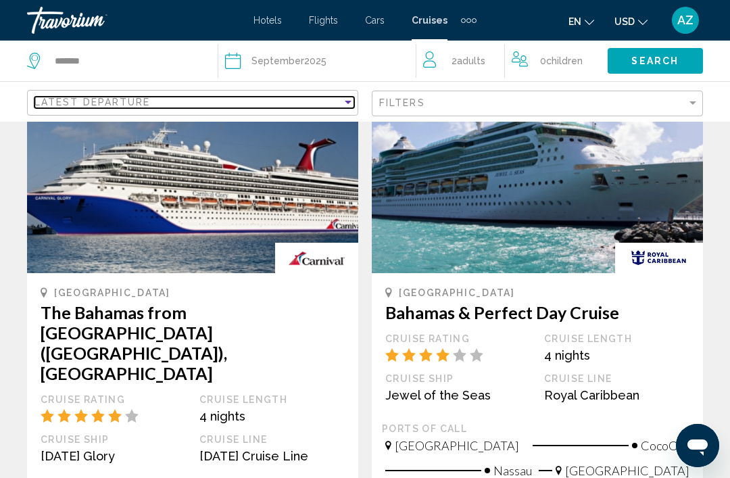
scroll to position [130, 0]
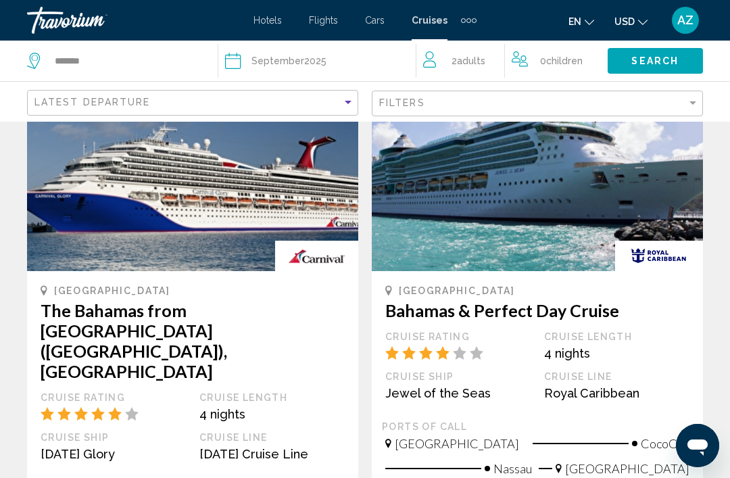
click at [562, 216] on img "Main content" at bounding box center [537, 163] width 331 height 216
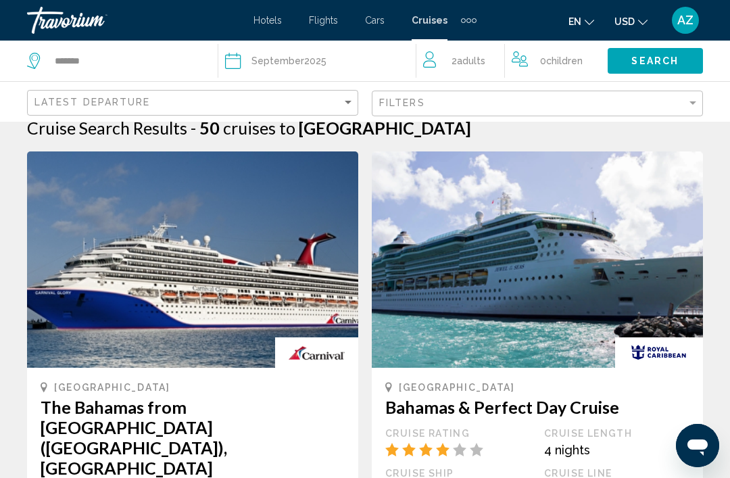
scroll to position [30, 0]
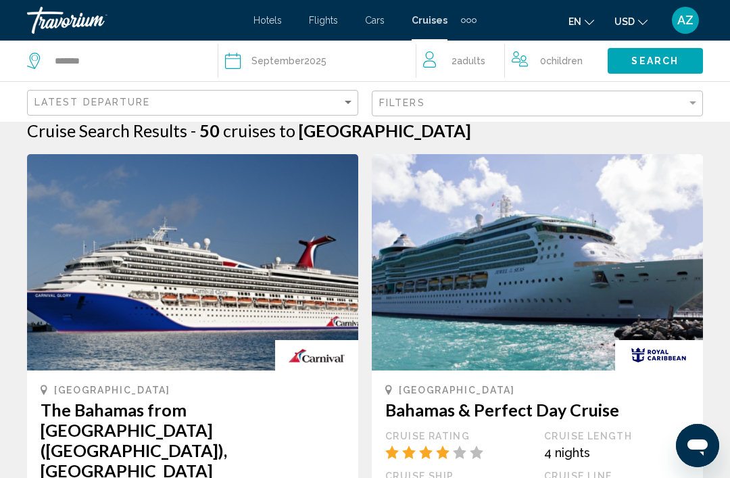
click at [544, 261] on img "Main content" at bounding box center [537, 262] width 331 height 216
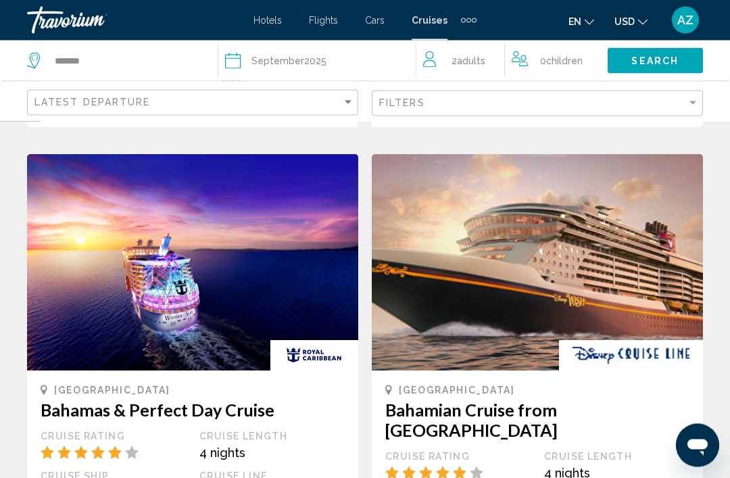
scroll to position [1406, 0]
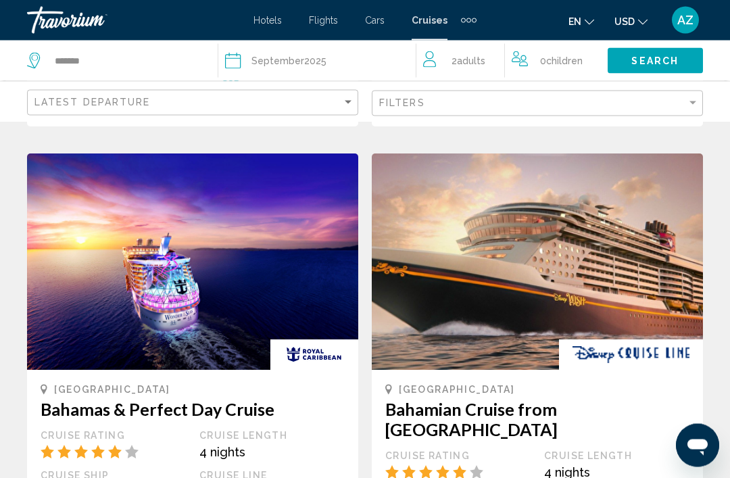
click at [283, 197] on img "Main content" at bounding box center [192, 262] width 331 height 216
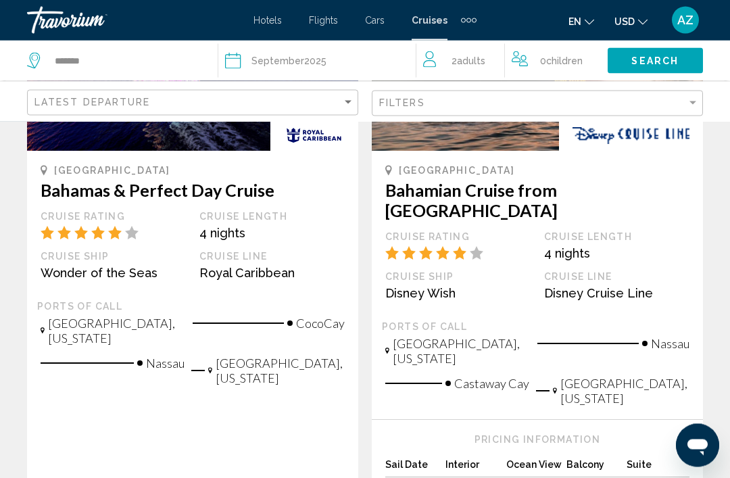
scroll to position [1610, 0]
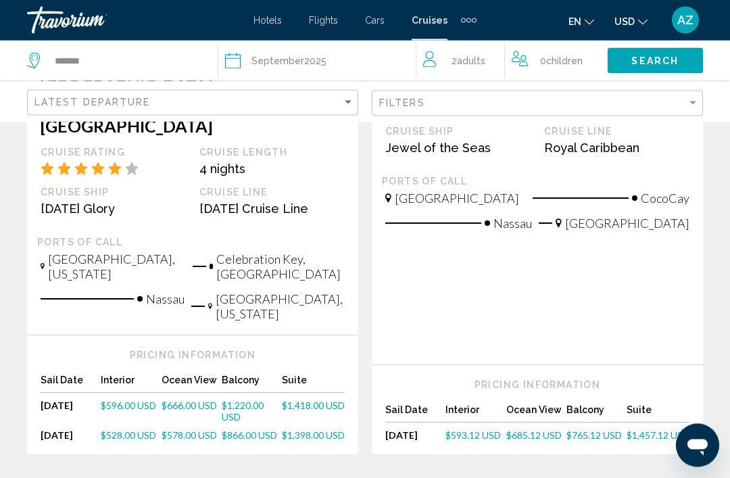
click at [483, 430] on span "$593.12 USD" at bounding box center [473, 435] width 55 height 11
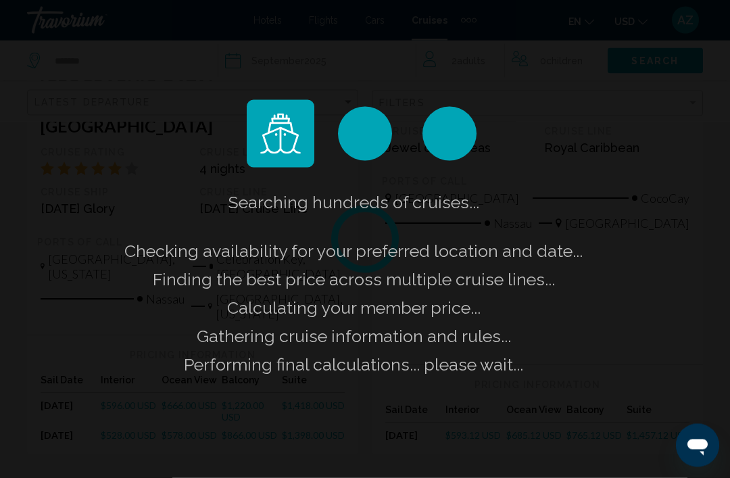
scroll to position [375, 0]
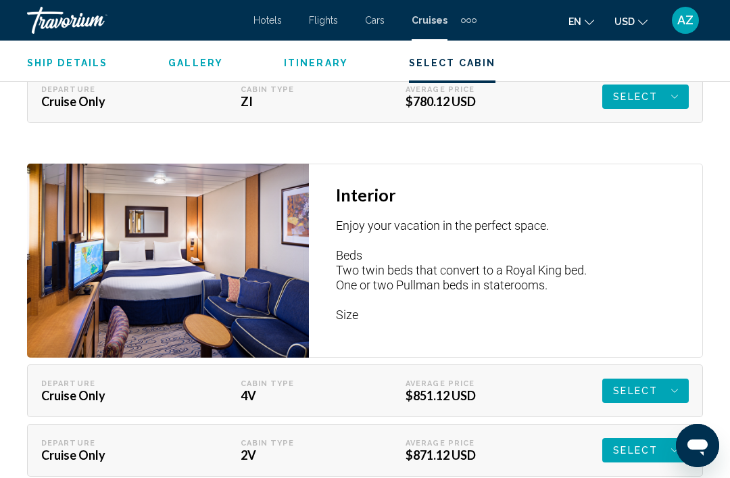
scroll to position [2372, 0]
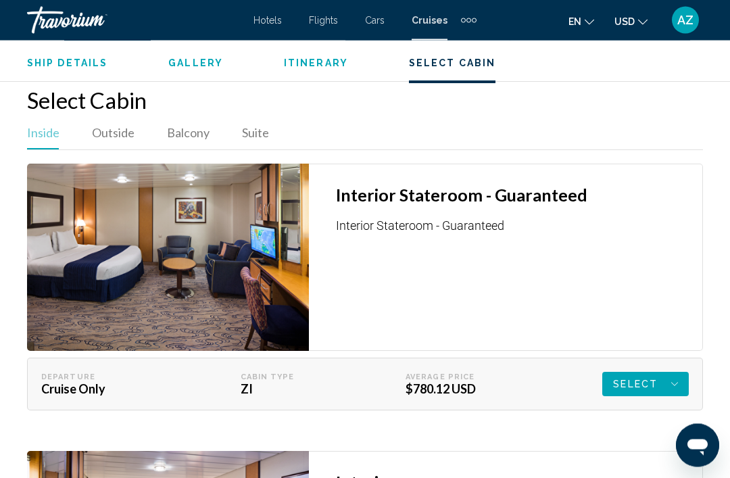
click at [652, 383] on span "Select" at bounding box center [635, 385] width 45 height 24
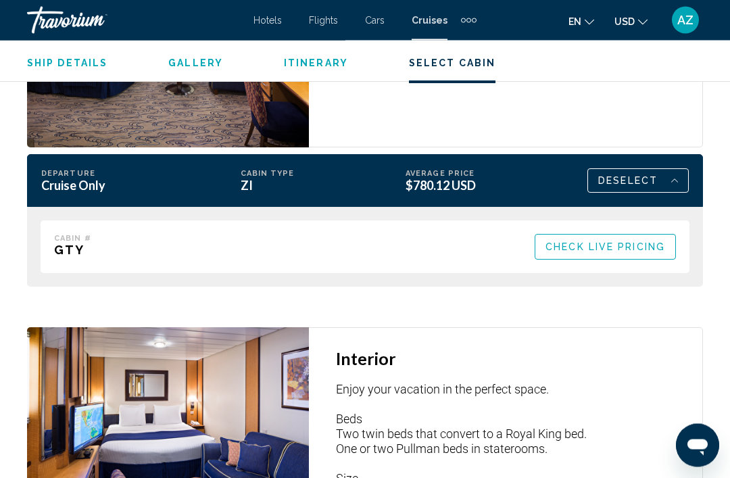
scroll to position [2285, 0]
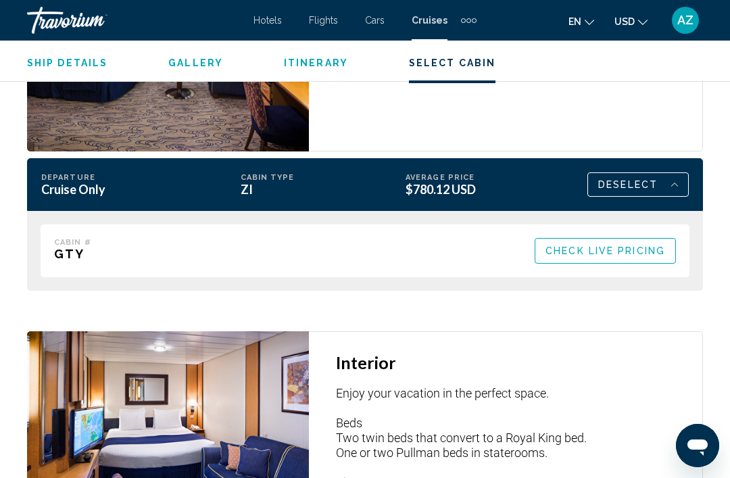
click at [590, 250] on span "Check Live Pricing" at bounding box center [606, 251] width 120 height 11
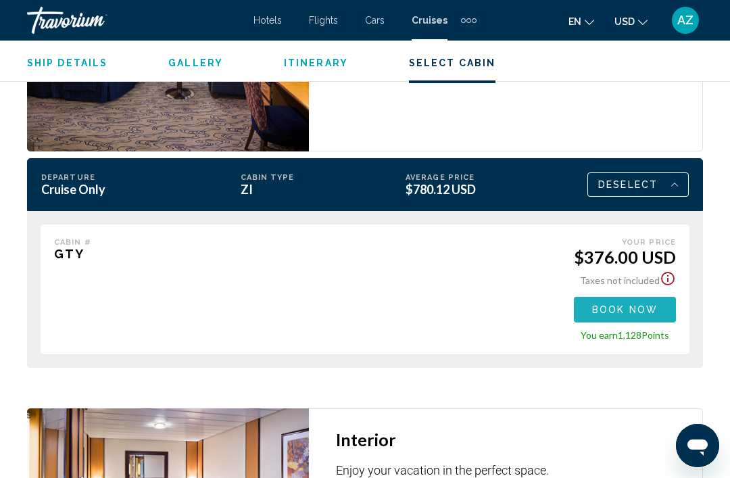
click at [663, 305] on button "Book now" at bounding box center [625, 309] width 102 height 25
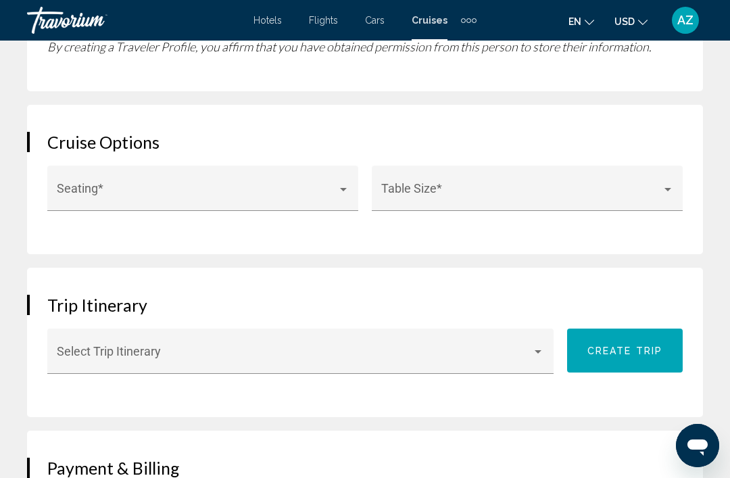
scroll to position [1708, 0]
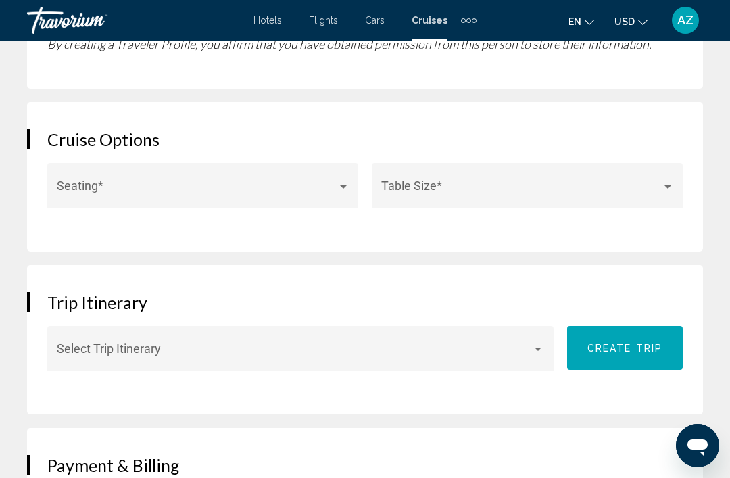
click at [329, 193] on span "Main content" at bounding box center [197, 192] width 281 height 14
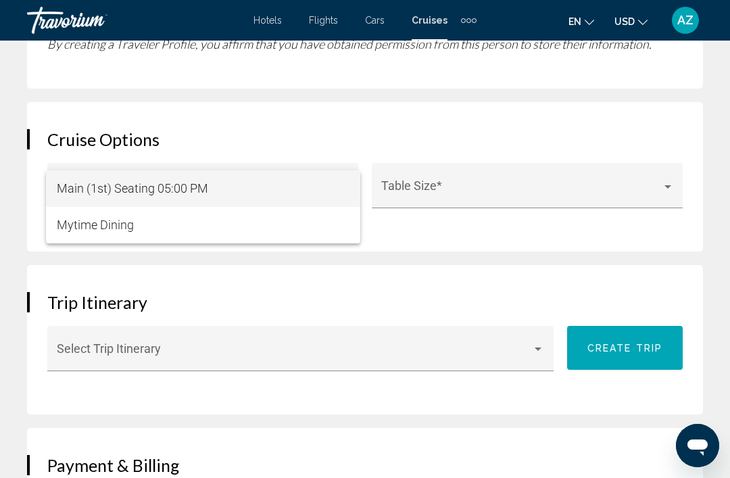
click at [508, 229] on div at bounding box center [365, 239] width 730 height 478
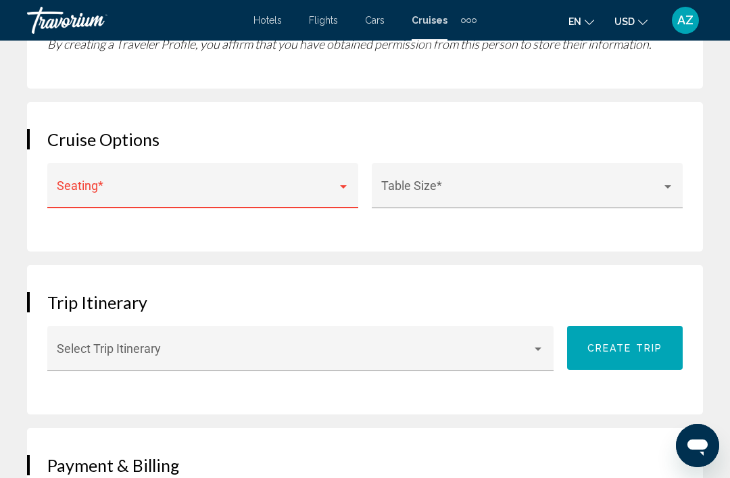
click at [546, 178] on div "Table Size *" at bounding box center [527, 190] width 293 height 36
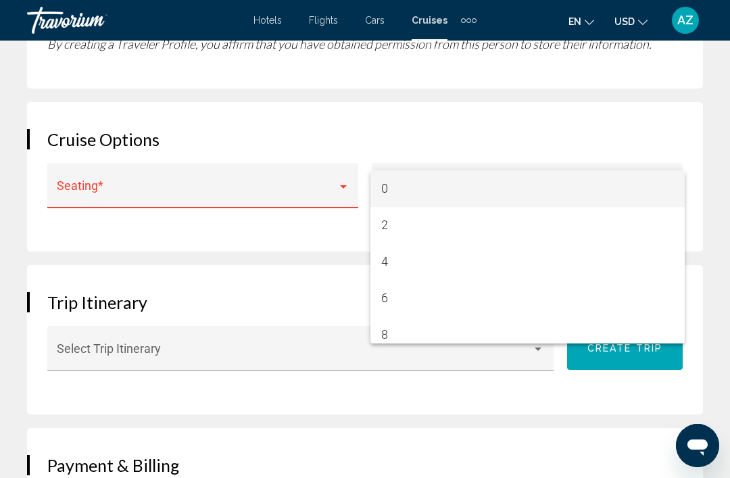
click at [325, 252] on div at bounding box center [365, 239] width 730 height 478
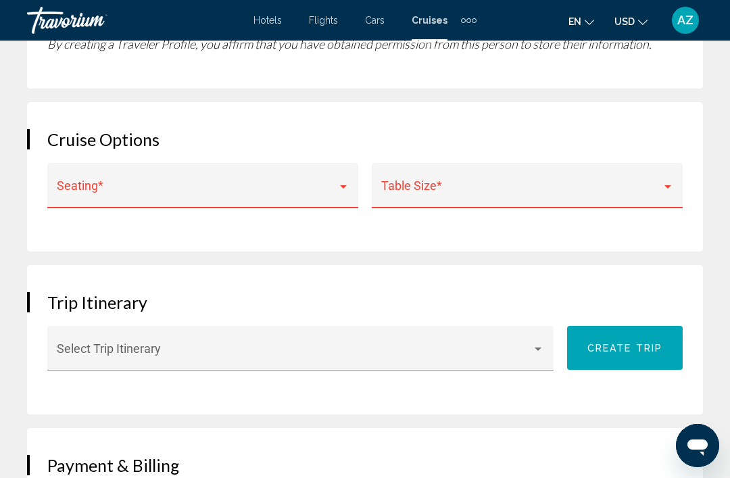
click at [538, 177] on div "Table Size *" at bounding box center [527, 190] width 293 height 36
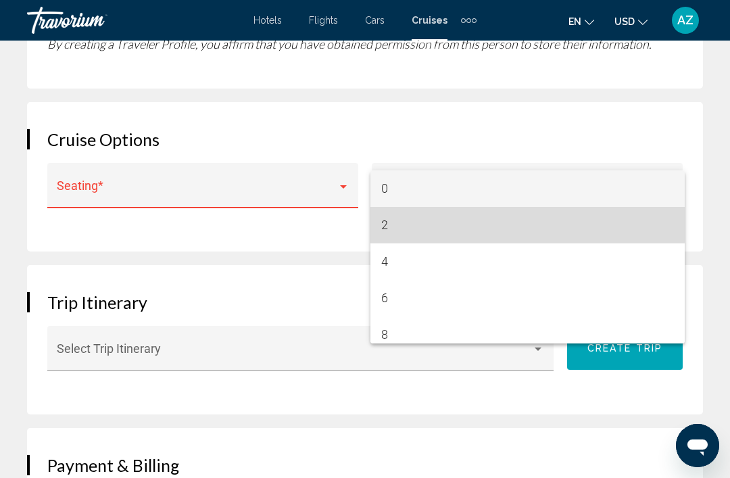
click at [511, 220] on span "2" at bounding box center [527, 225] width 293 height 37
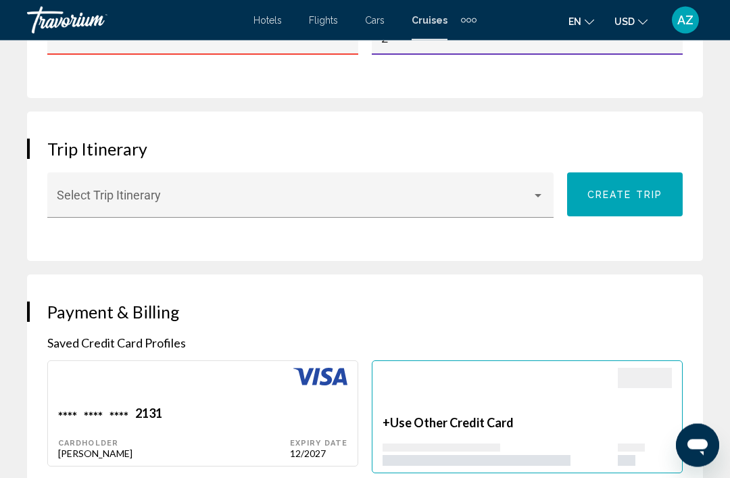
scroll to position [1861, 0]
click at [540, 191] on div "Main content" at bounding box center [538, 196] width 12 height 11
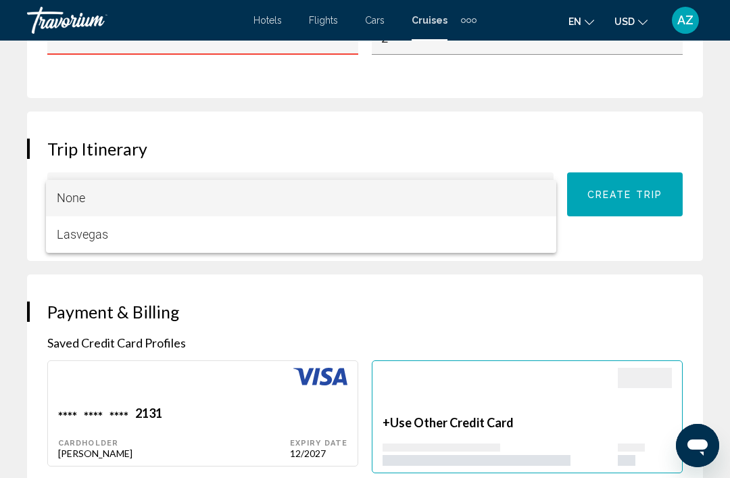
click at [507, 279] on div at bounding box center [365, 239] width 730 height 478
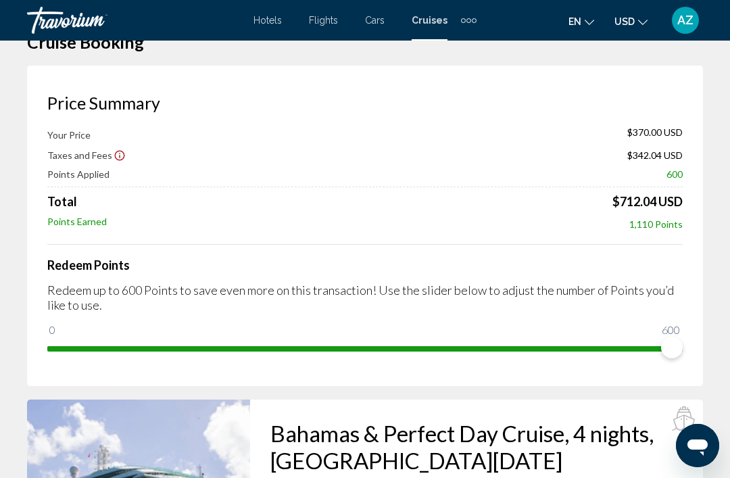
scroll to position [0, 0]
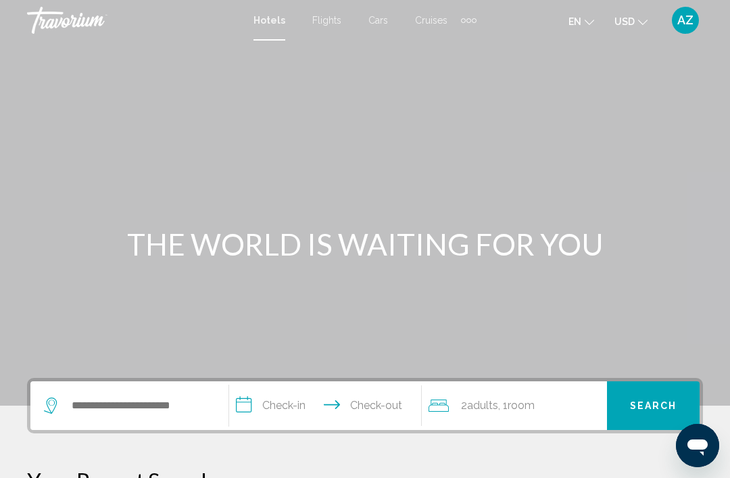
click at [429, 22] on span "Cruises" at bounding box center [431, 20] width 32 height 11
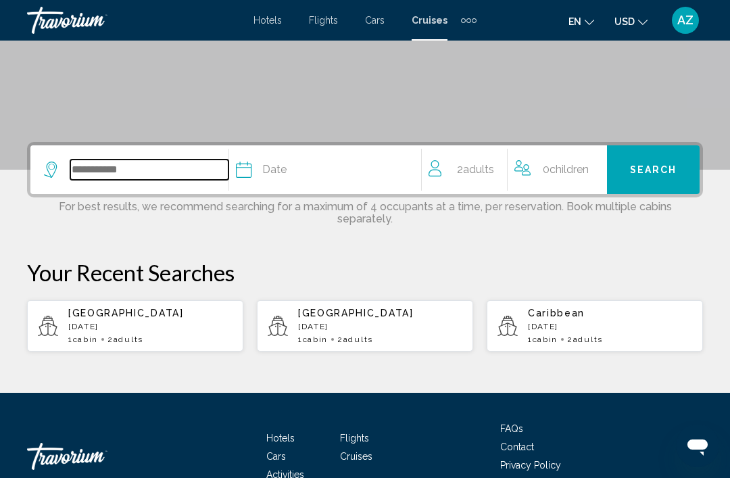
click at [97, 163] on input "Search widget" at bounding box center [149, 170] width 158 height 20
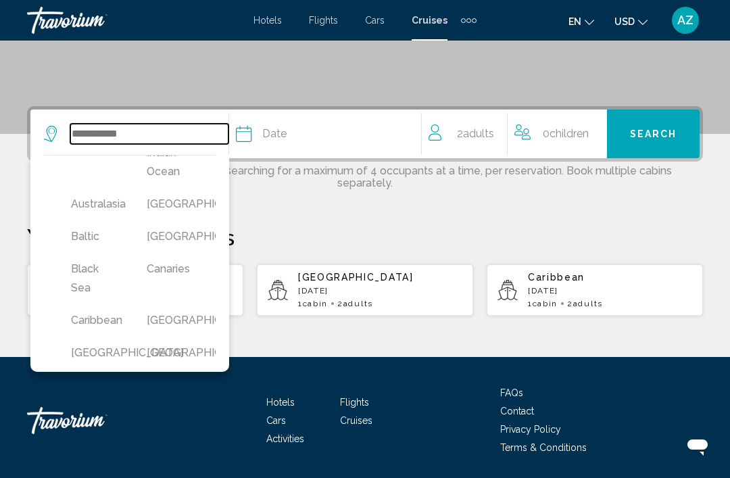
scroll to position [74, 0]
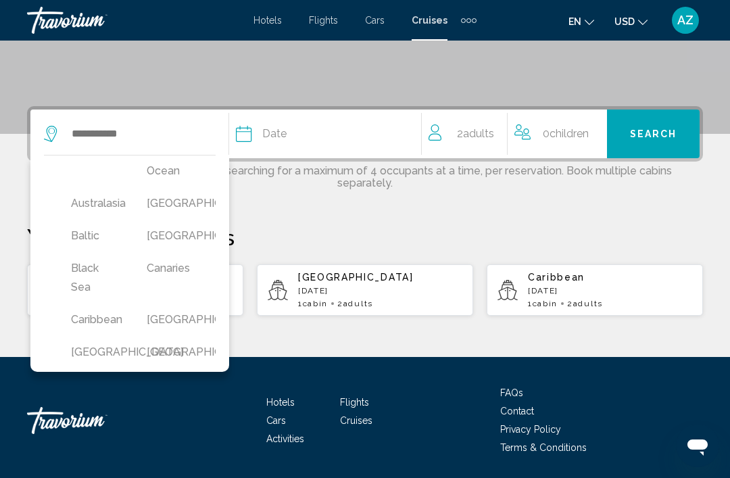
click at [166, 205] on button "Bahamas" at bounding box center [171, 204] width 62 height 26
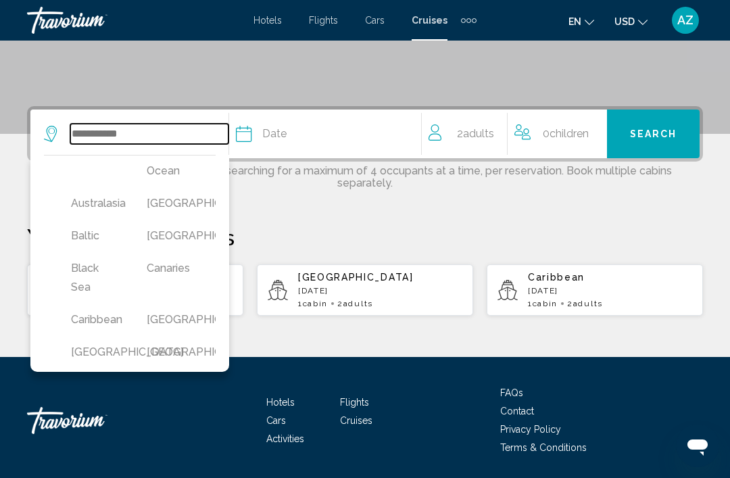
type input "*******"
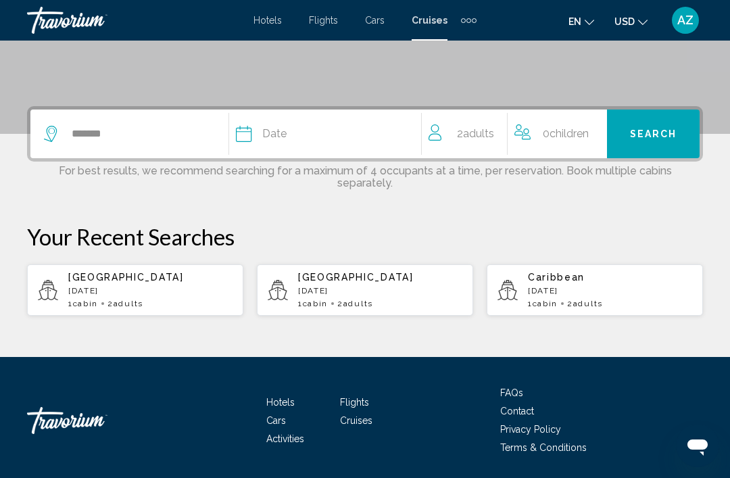
click at [282, 129] on span "Date" at bounding box center [274, 133] width 24 height 19
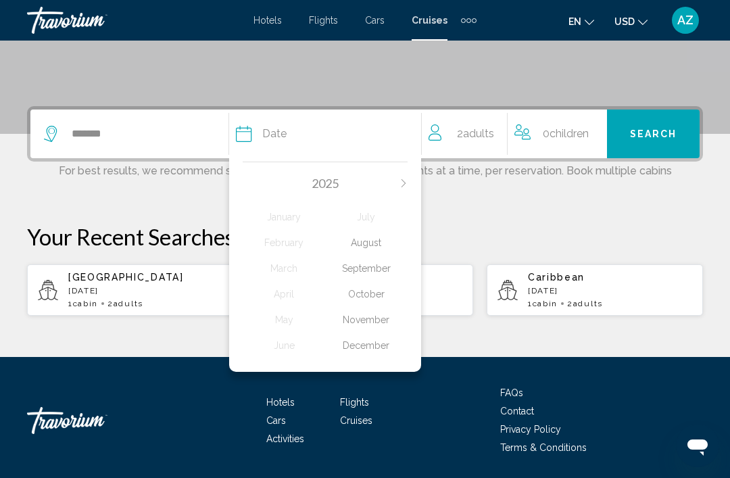
click at [356, 287] on div "October" at bounding box center [366, 294] width 82 height 24
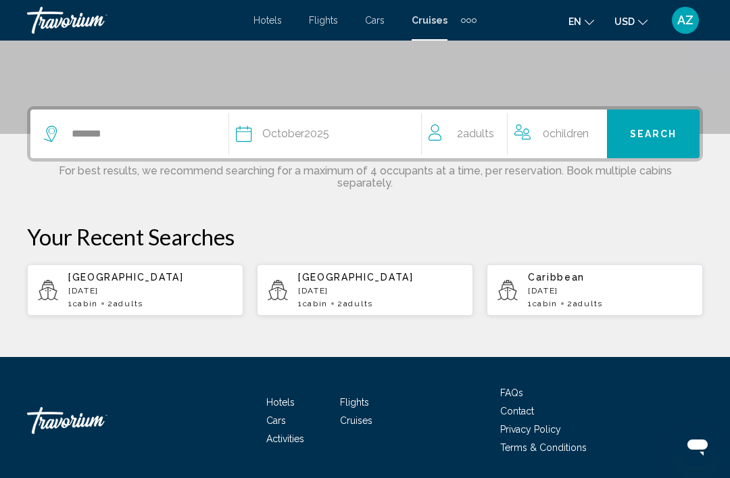
click at [619, 135] on button "Search" at bounding box center [653, 134] width 93 height 49
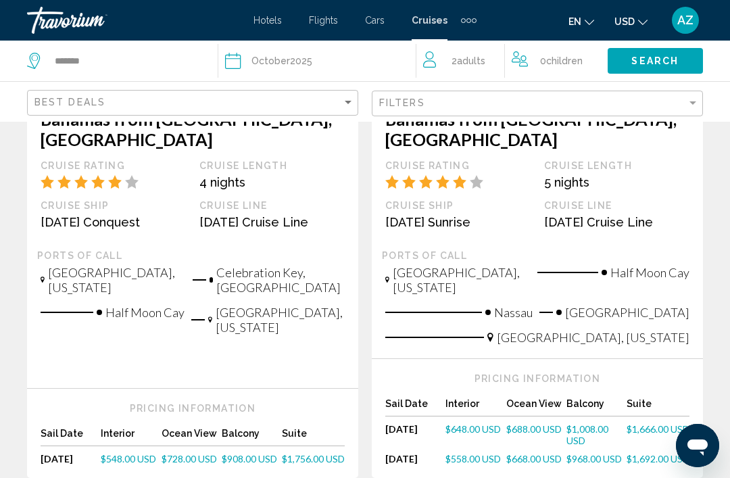
scroll to position [1022, 0]
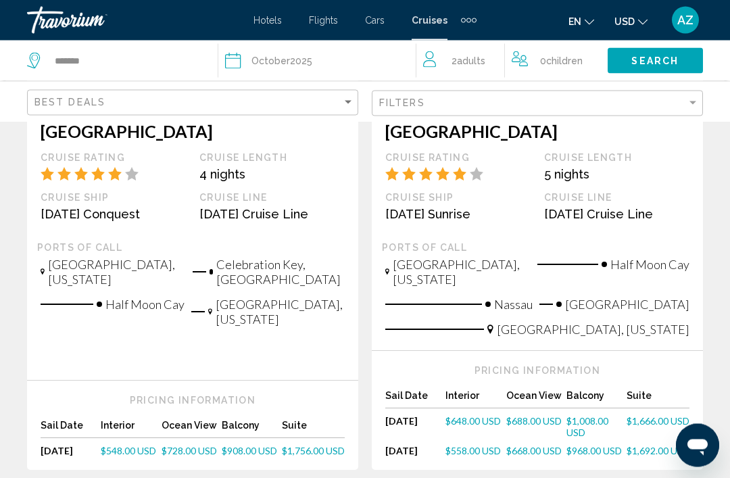
click at [120, 446] on span "$548.00 USD" at bounding box center [128, 451] width 55 height 11
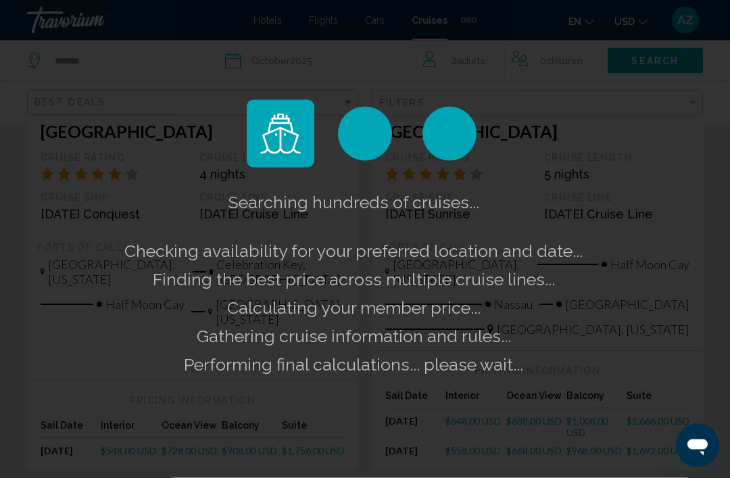
scroll to position [1023, 0]
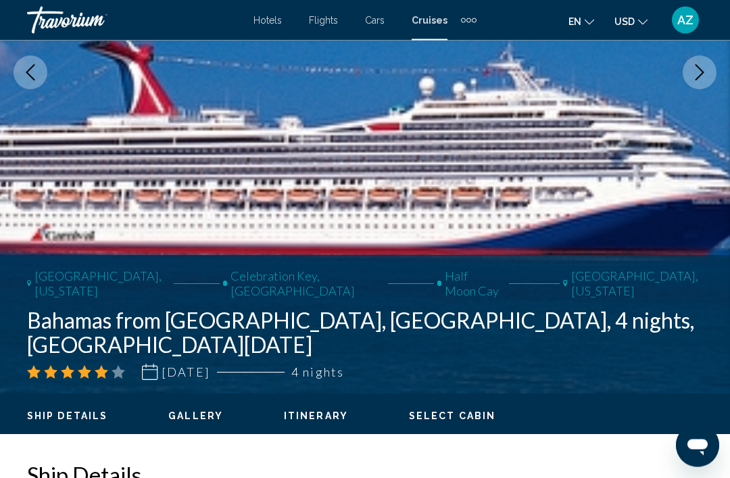
scroll to position [251, 0]
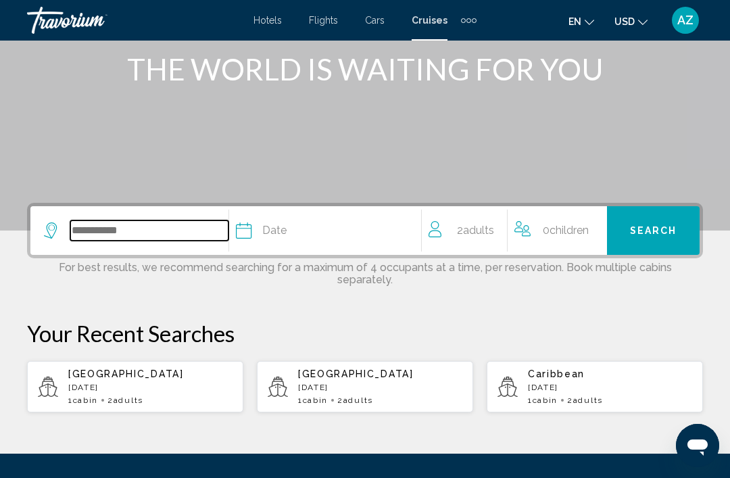
click at [105, 230] on input "Search widget" at bounding box center [149, 230] width 158 height 20
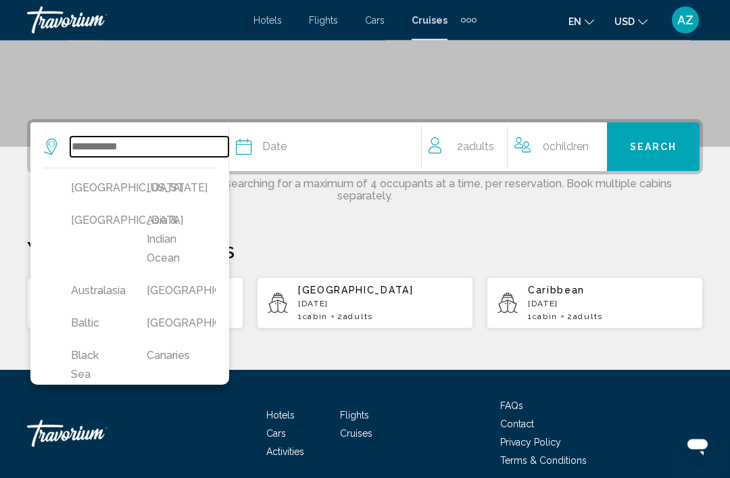
scroll to position [272, 0]
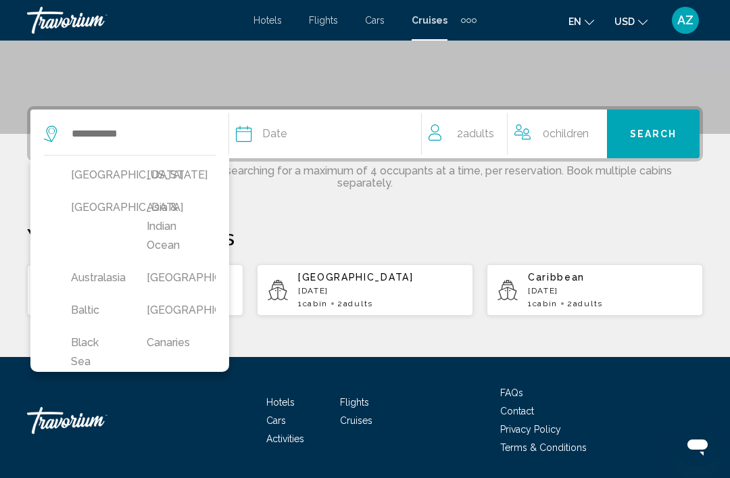
click at [285, 254] on div "Your Recent Searches Bahamas October 2025 1 cabin 2 Adult Adults North America …" at bounding box center [365, 269] width 676 height 93
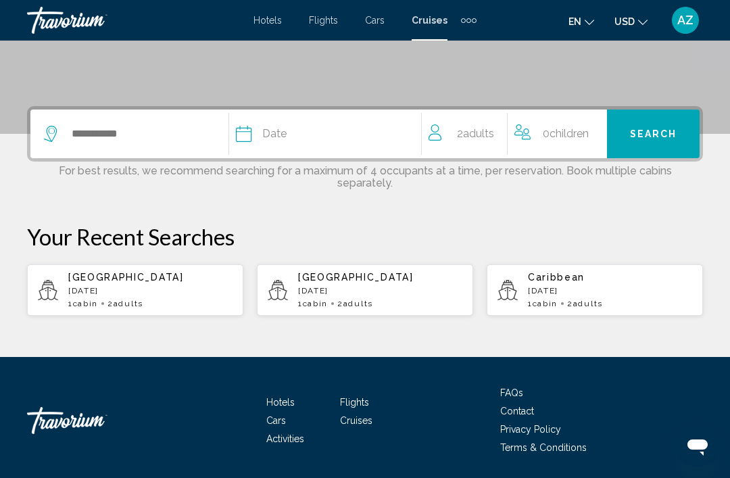
click at [120, 299] on span "2 Adult Adults" at bounding box center [125, 303] width 36 height 9
type input "*******"
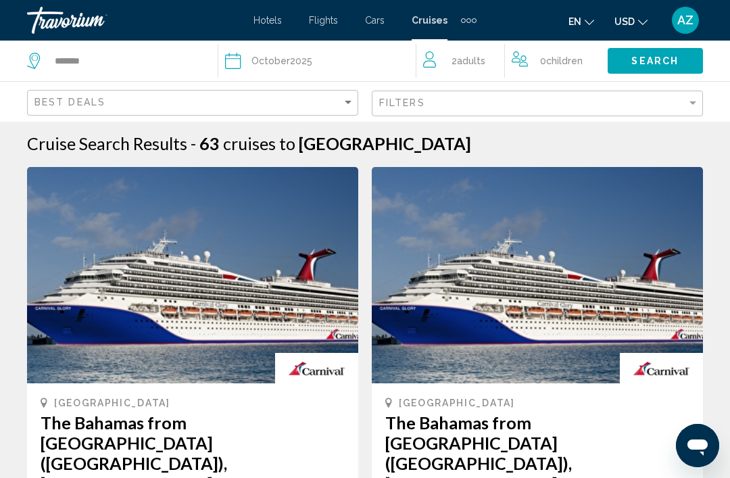
scroll to position [19, 0]
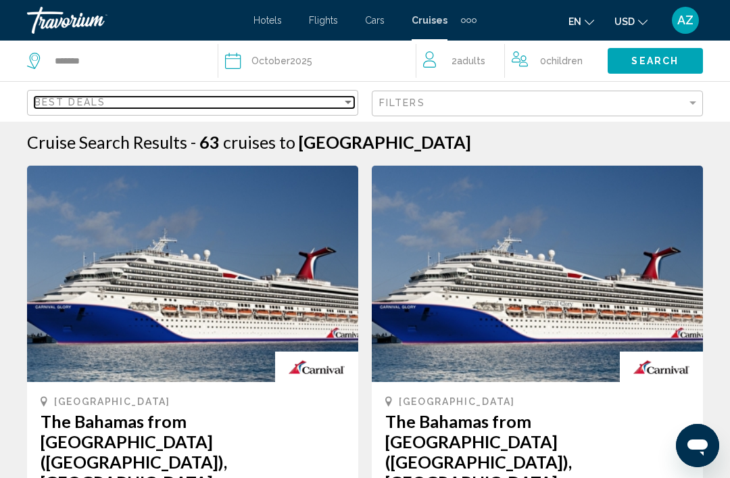
click at [90, 107] on span "Best Deals" at bounding box center [69, 102] width 71 height 11
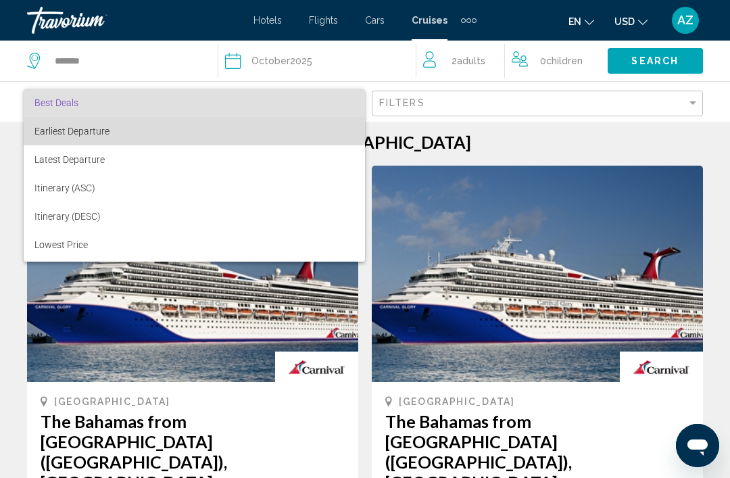
click at [64, 128] on span "Earliest Departure" at bounding box center [71, 131] width 75 height 11
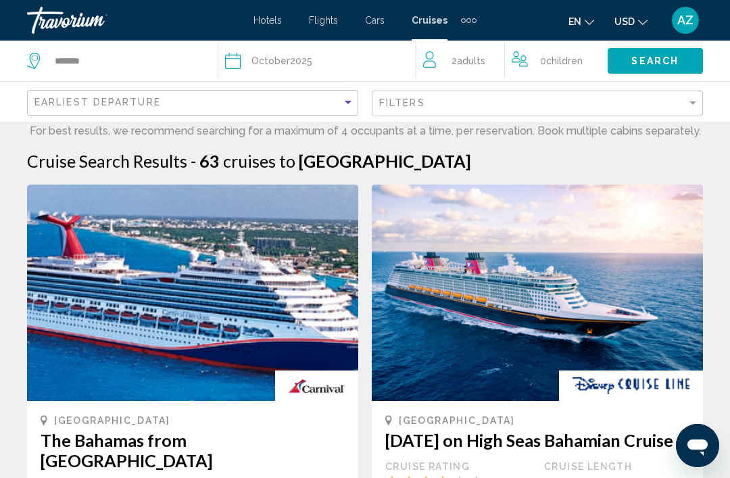
click at [247, 65] on div "Date October 2025" at bounding box center [320, 60] width 191 height 19
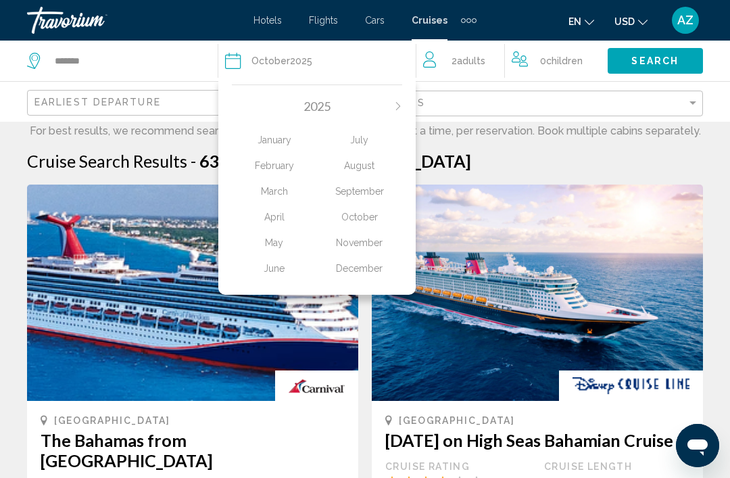
click at [354, 191] on div "September" at bounding box center [359, 191] width 85 height 24
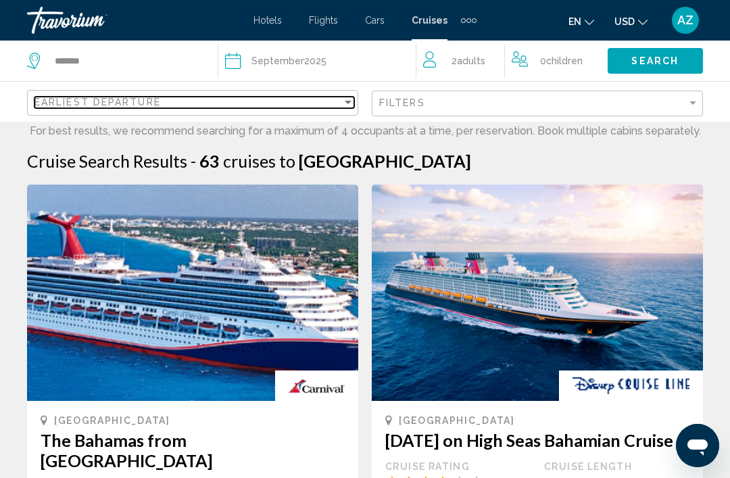
click at [265, 106] on div "Earliest Departure" at bounding box center [188, 102] width 308 height 11
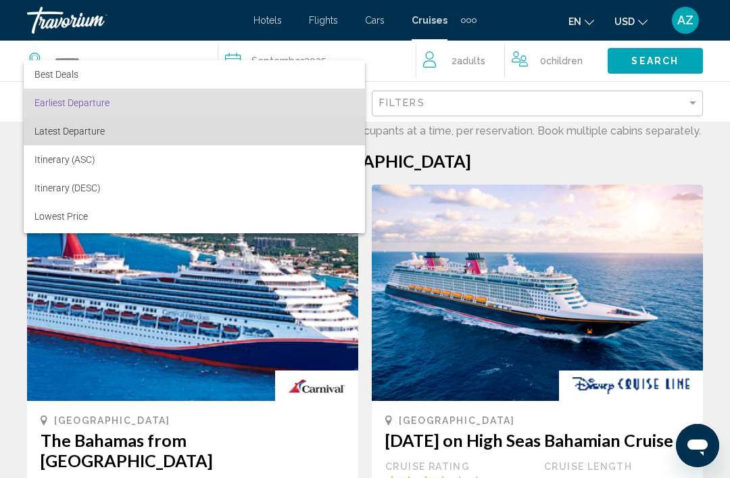
click at [62, 131] on span "Latest Departure" at bounding box center [69, 131] width 70 height 11
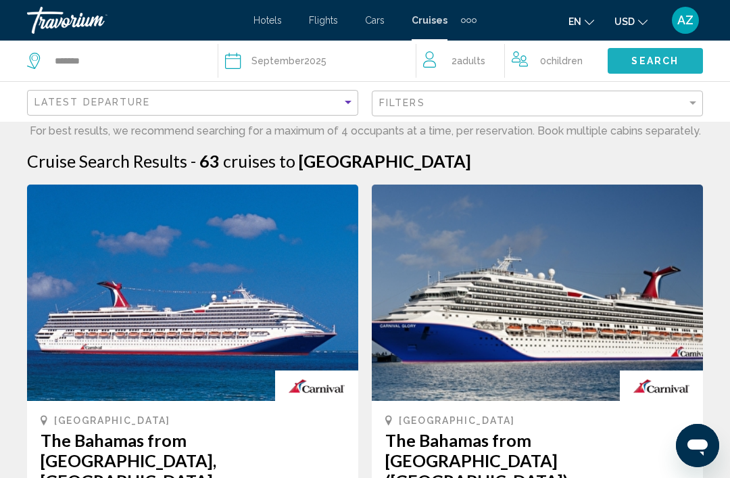
click at [649, 67] on span "Search" at bounding box center [654, 61] width 47 height 11
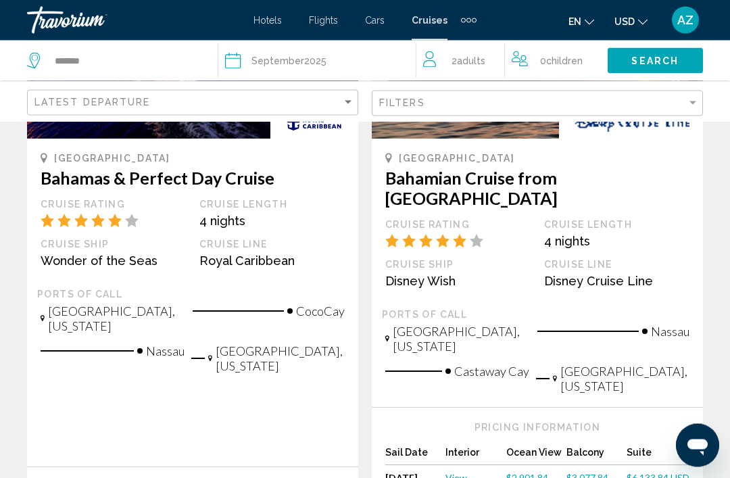
scroll to position [1637, 0]
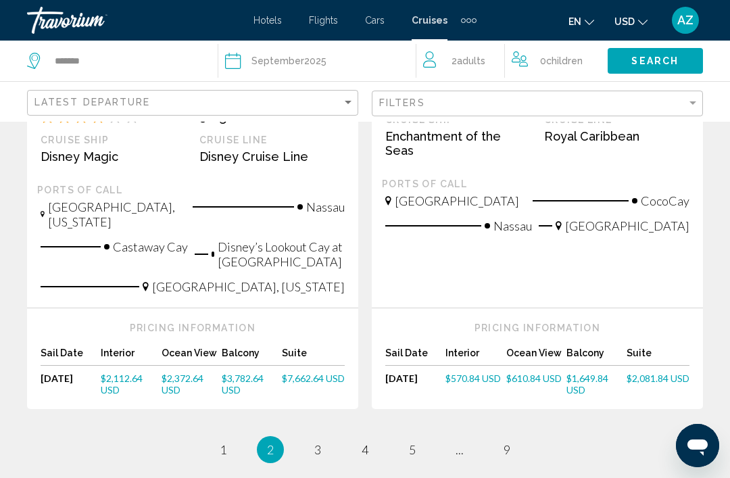
scroll to position [1712, 0]
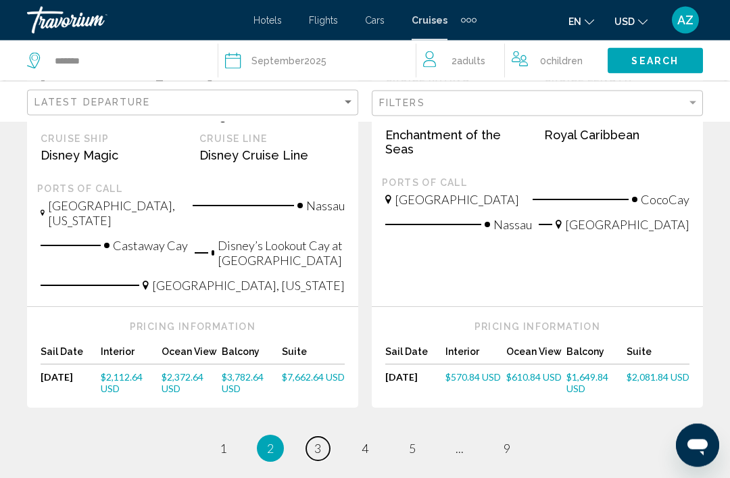
click at [308, 437] on link "page 3" at bounding box center [318, 449] width 24 height 24
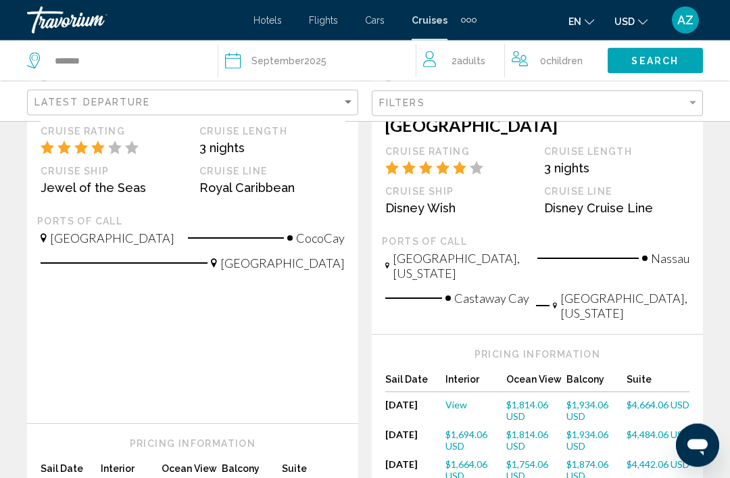
scroll to position [1896, 0]
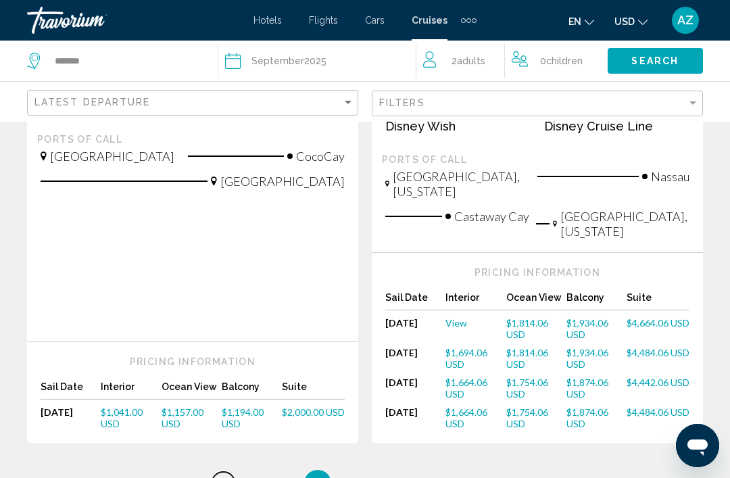
click at [222, 476] on span "1" at bounding box center [223, 483] width 7 height 15
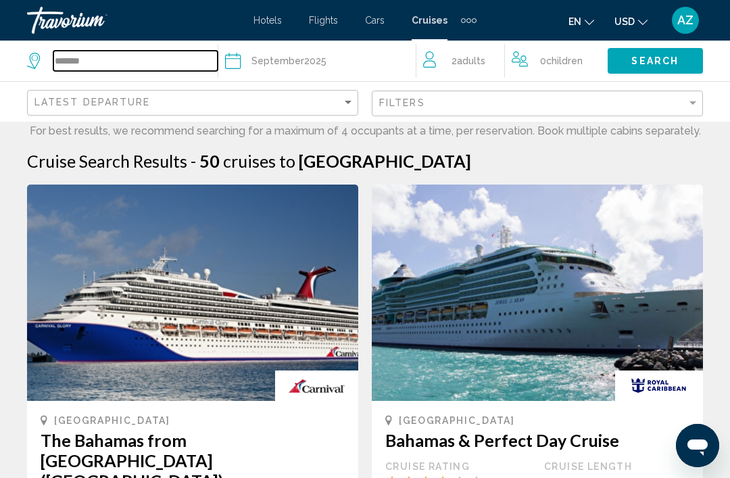
click at [99, 53] on input "*******" at bounding box center [135, 61] width 164 height 20
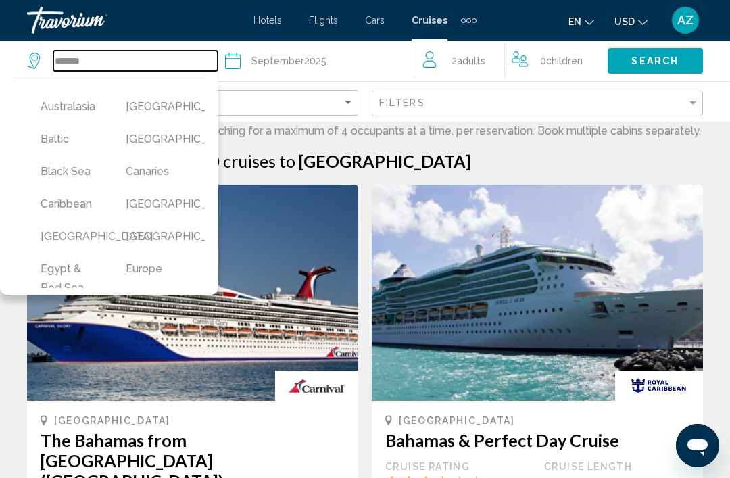
scroll to position [97, 0]
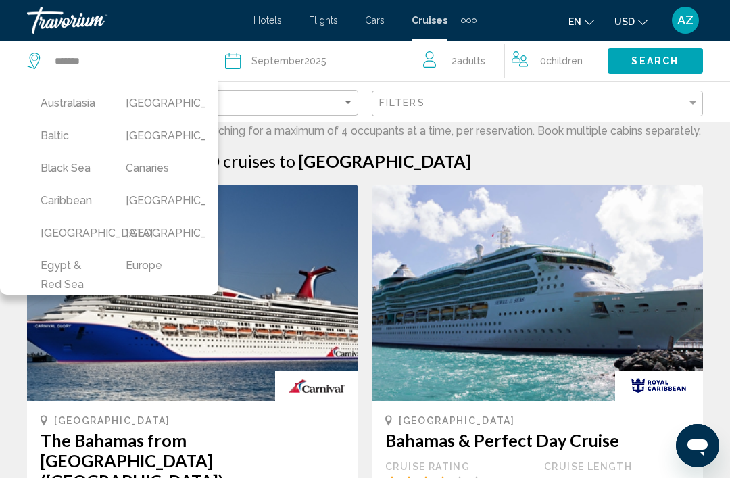
click at [72, 199] on button "Caribbean" at bounding box center [70, 201] width 72 height 26
type input "*********"
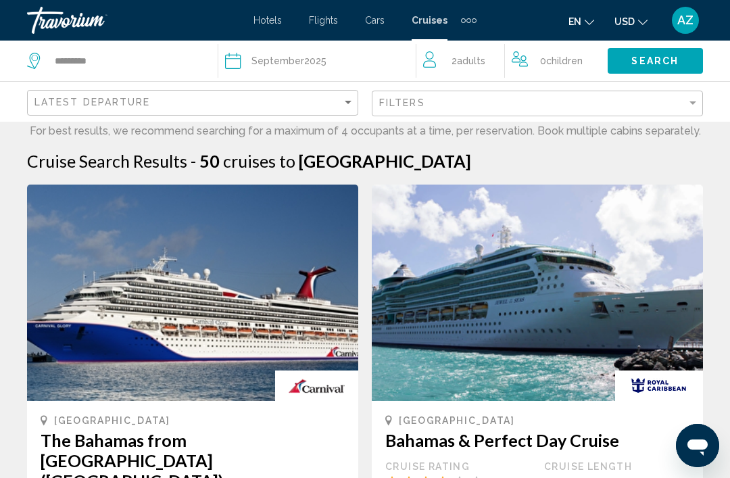
click at [653, 66] on span "Search" at bounding box center [654, 61] width 47 height 11
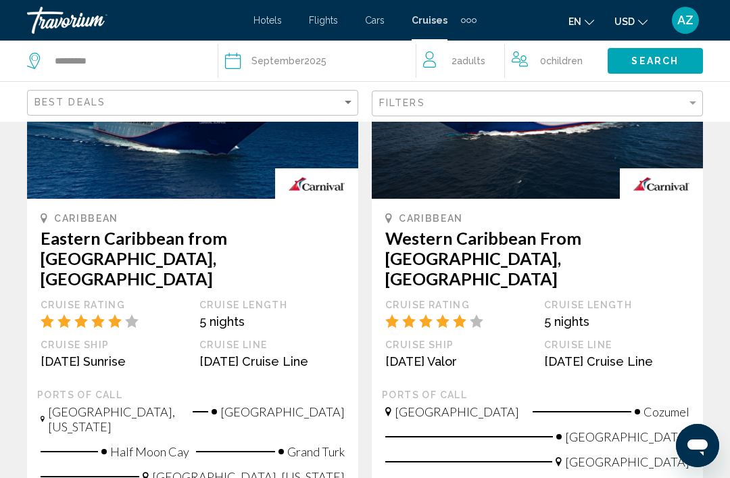
scroll to position [205, 0]
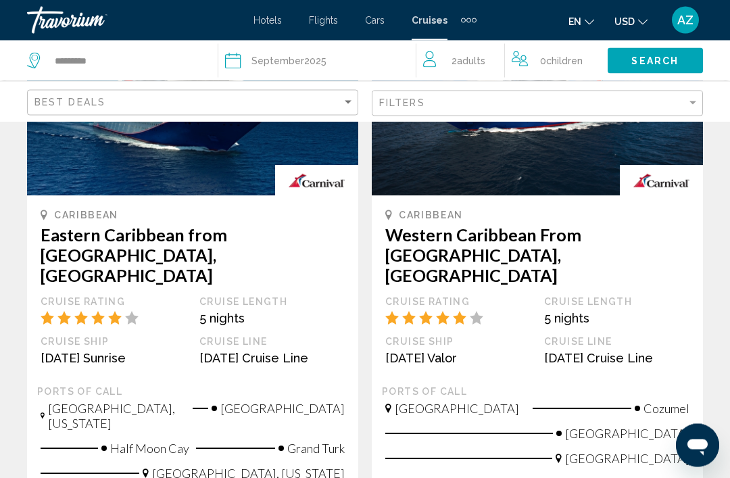
click at [77, 239] on h3 "Eastern Caribbean from Miami, FL" at bounding box center [193, 255] width 304 height 61
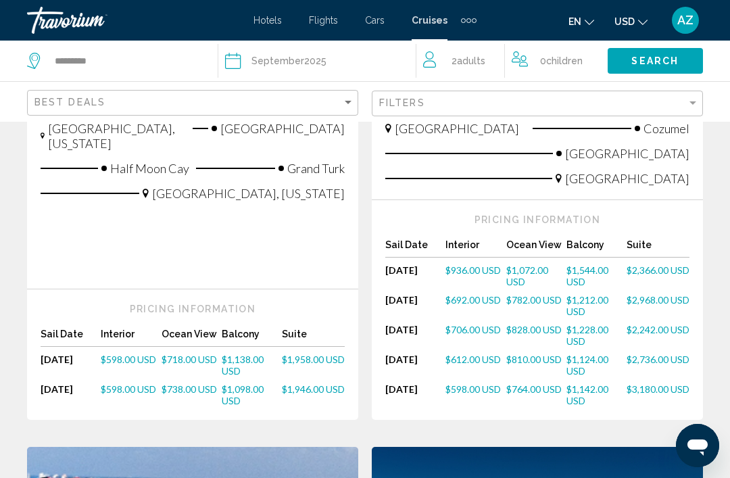
scroll to position [486, 0]
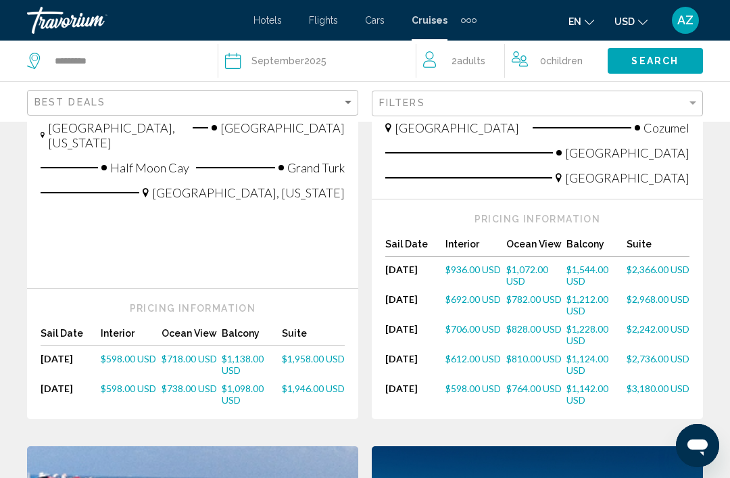
click at [110, 383] on span "$598.00 USD" at bounding box center [128, 388] width 55 height 11
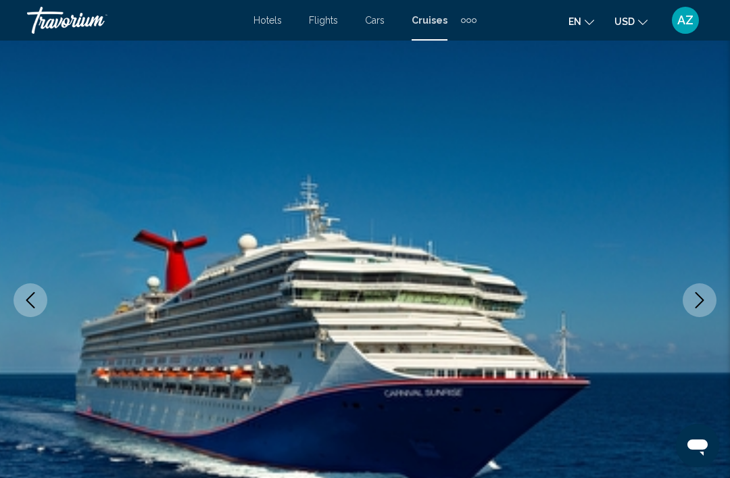
scroll to position [60, 0]
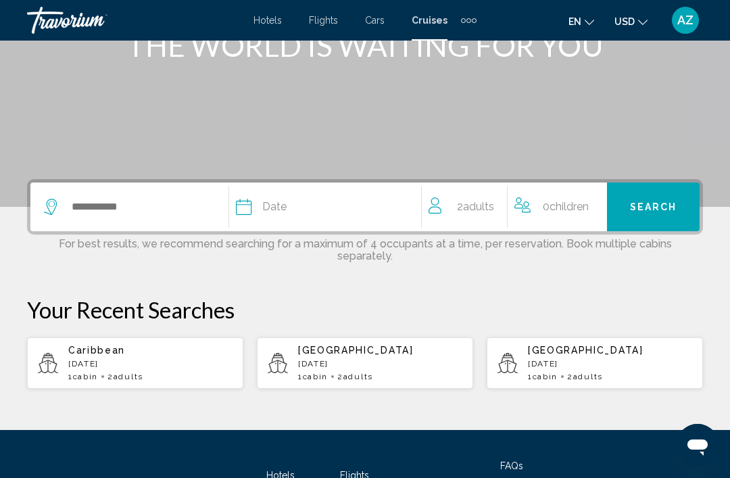
scroll to position [272, 0]
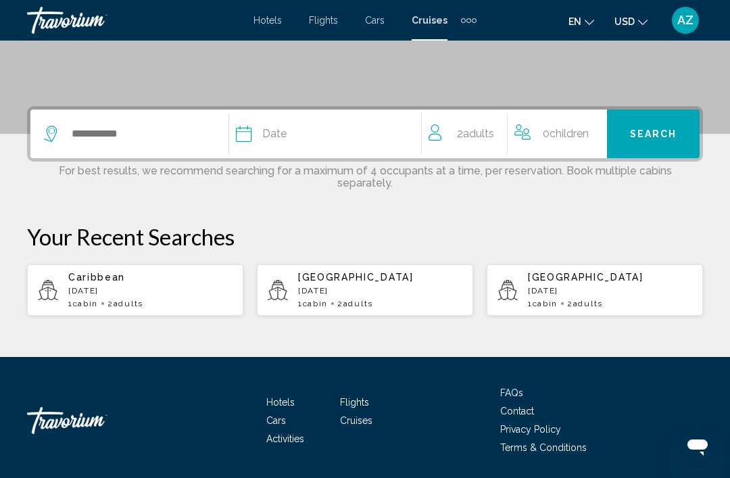
click at [113, 287] on p "September 2025" at bounding box center [150, 290] width 164 height 9
type input "*********"
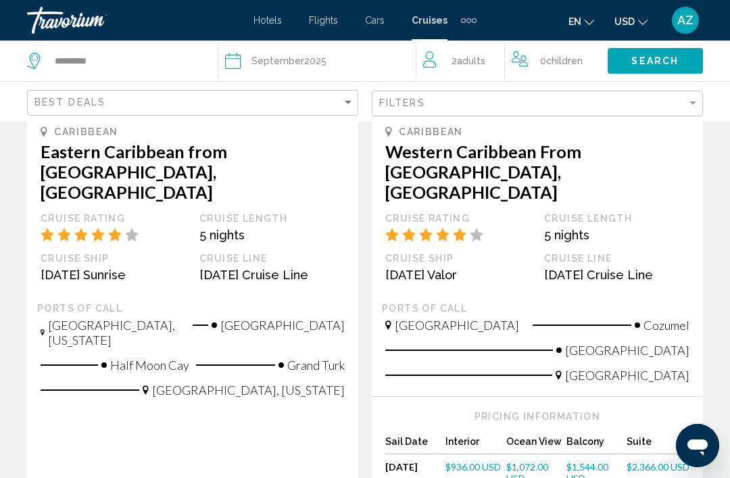
scroll to position [274, 0]
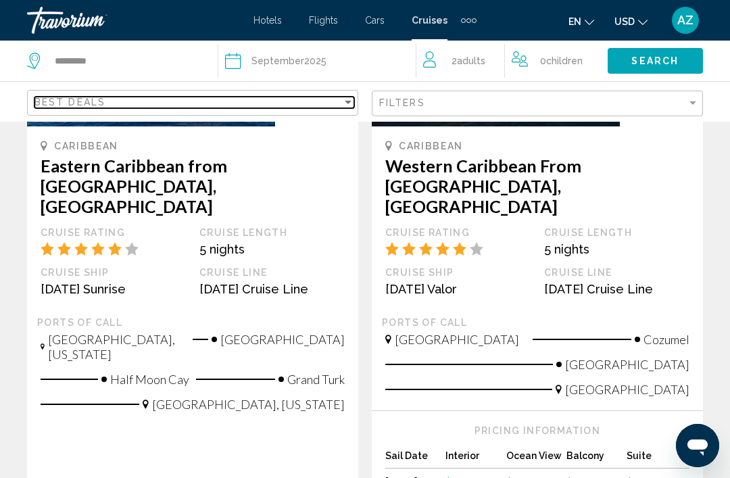
click at [64, 107] on span "Best Deals" at bounding box center [69, 102] width 71 height 11
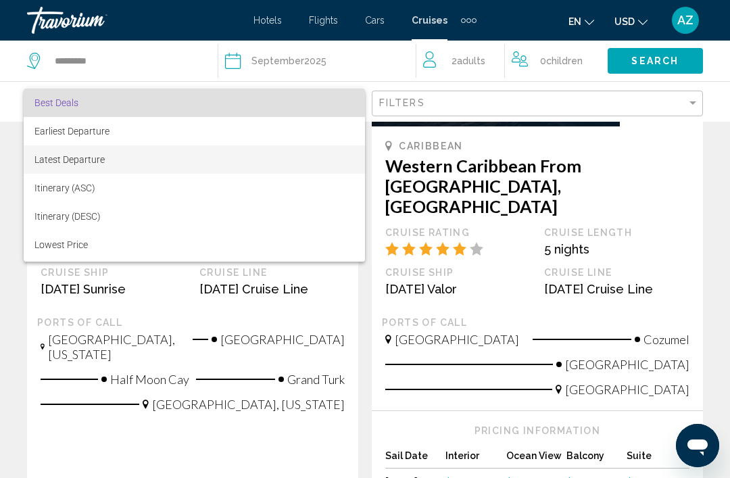
click at [60, 161] on span "Latest Departure" at bounding box center [69, 159] width 70 height 11
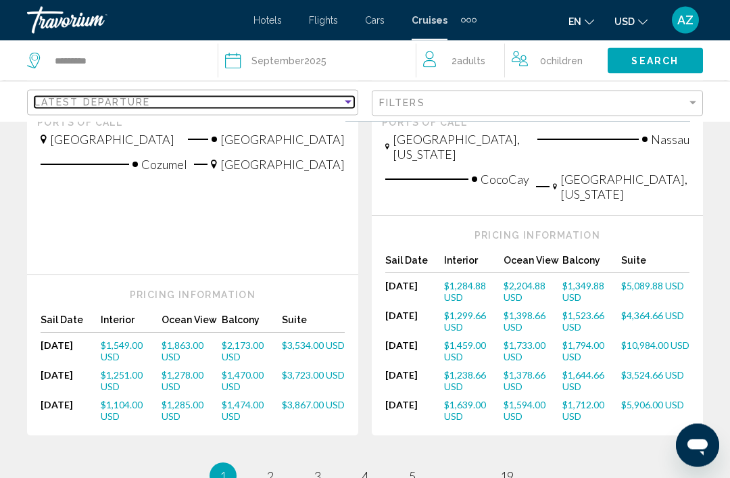
scroll to position [1898, 0]
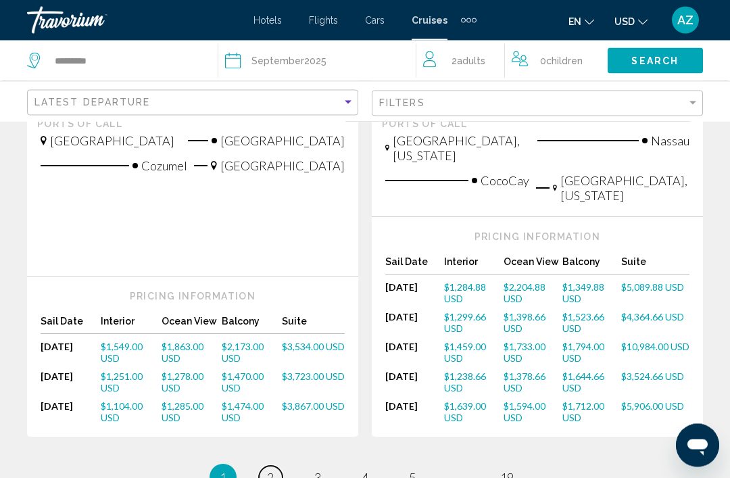
click at [271, 471] on span "2" at bounding box center [270, 478] width 7 height 15
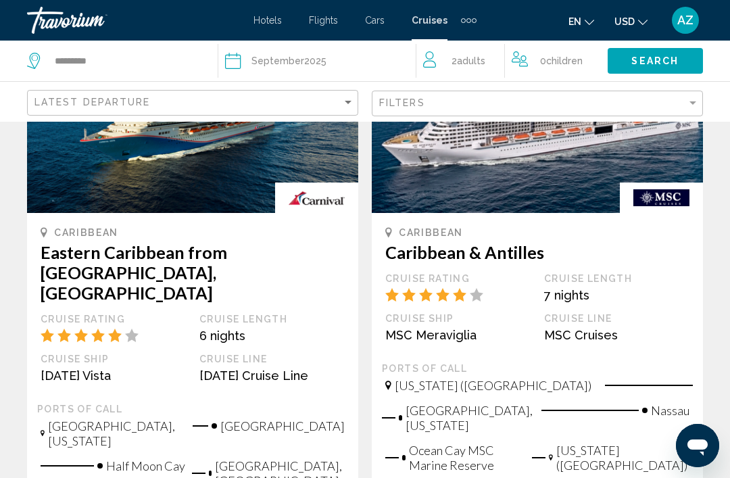
scroll to position [1739, 0]
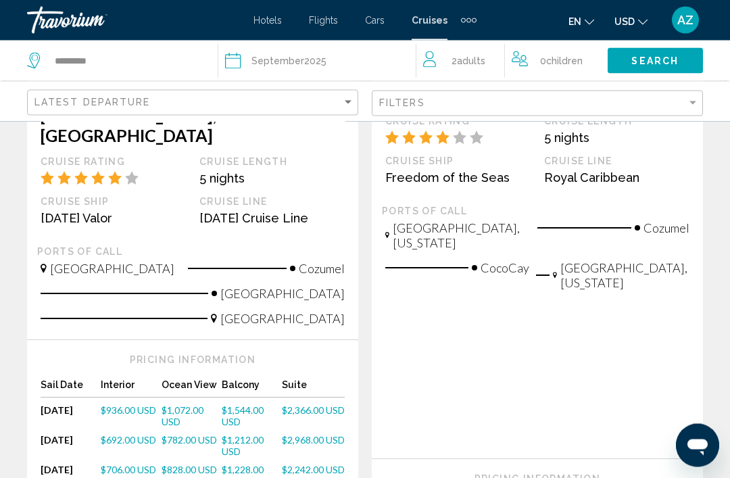
scroll to position [1065, 0]
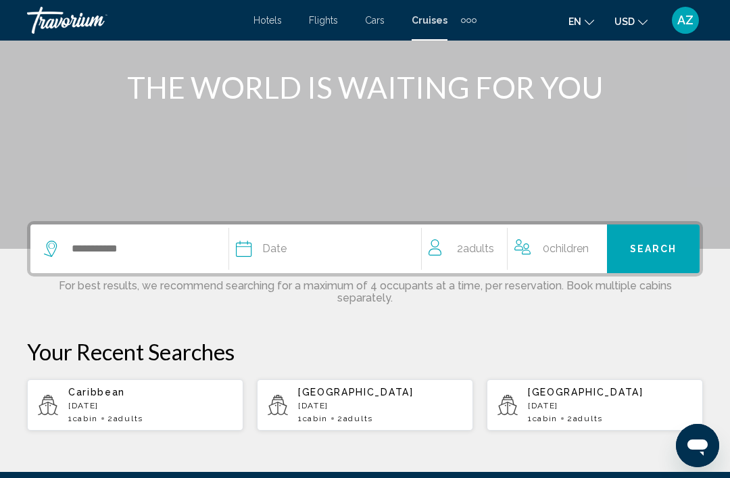
scroll to position [159, 0]
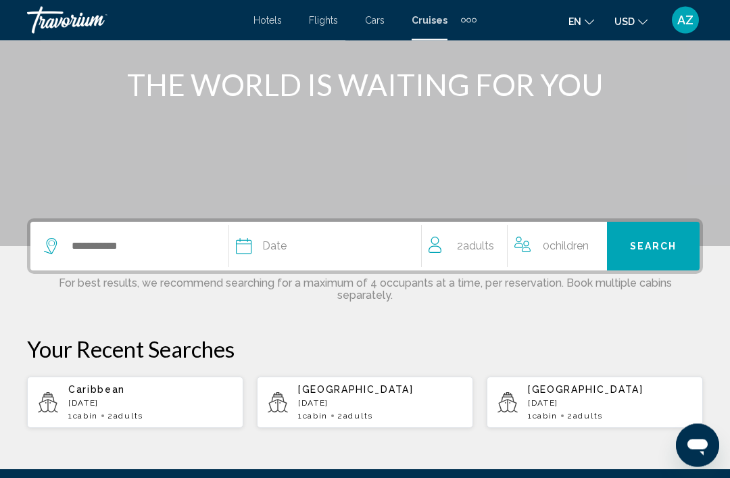
click at [306, 399] on p "September 2025" at bounding box center [380, 403] width 164 height 9
type input "*******"
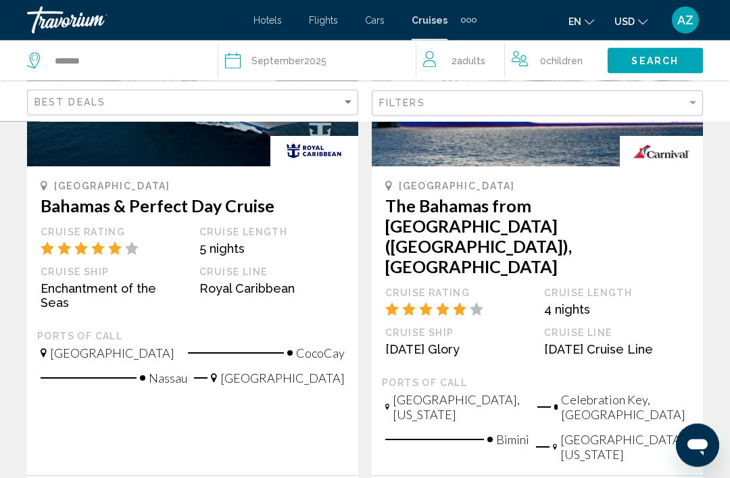
scroll to position [917, 0]
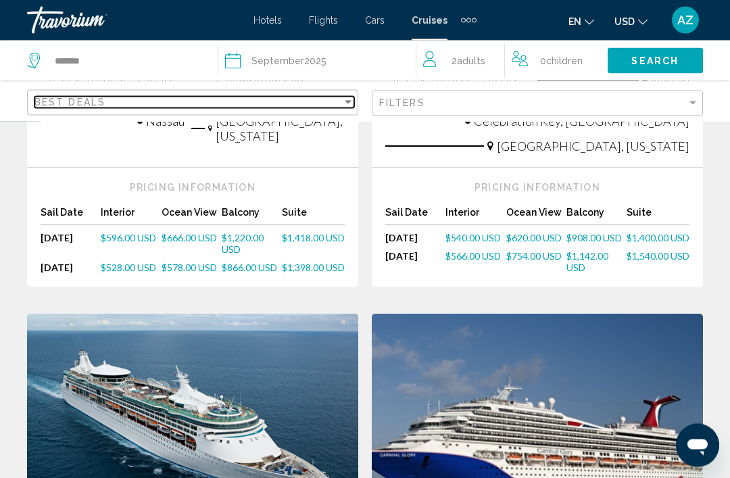
click at [46, 106] on span "Best Deals" at bounding box center [69, 102] width 71 height 11
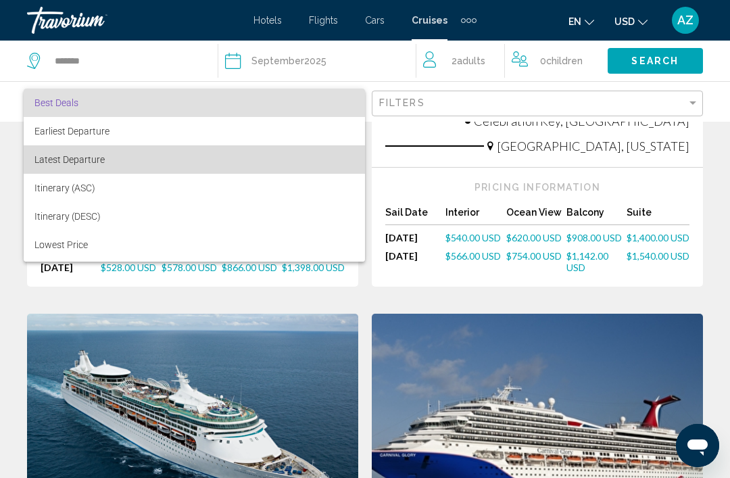
click at [72, 162] on span "Latest Departure" at bounding box center [69, 159] width 70 height 11
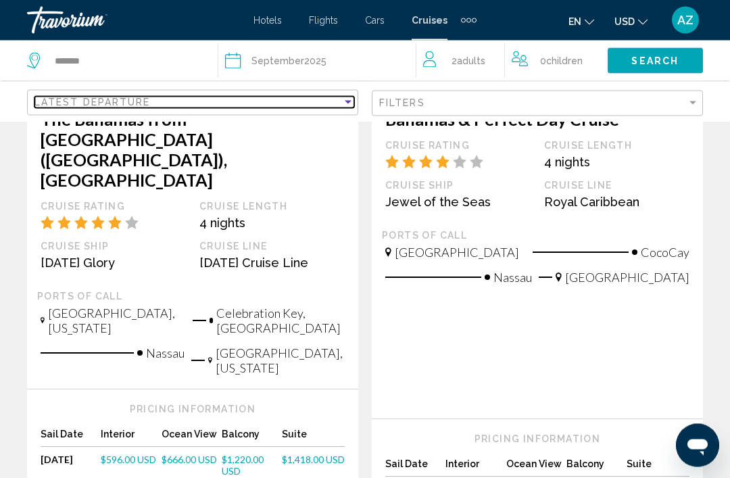
scroll to position [312, 0]
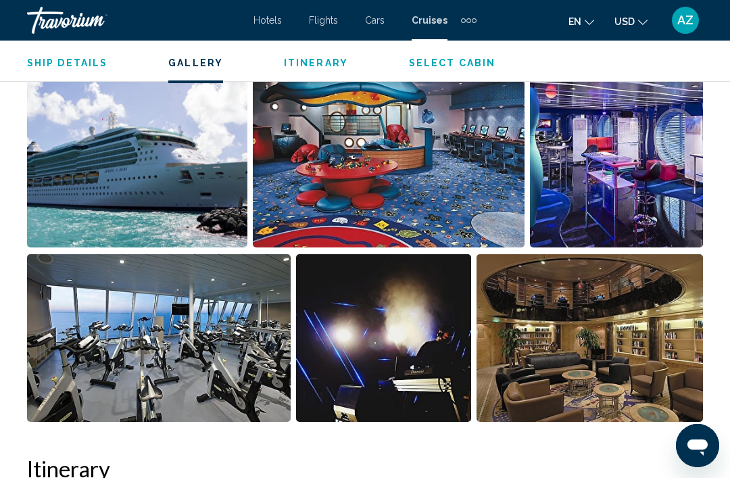
scroll to position [1185, 0]
